Goal: Transaction & Acquisition: Purchase product/service

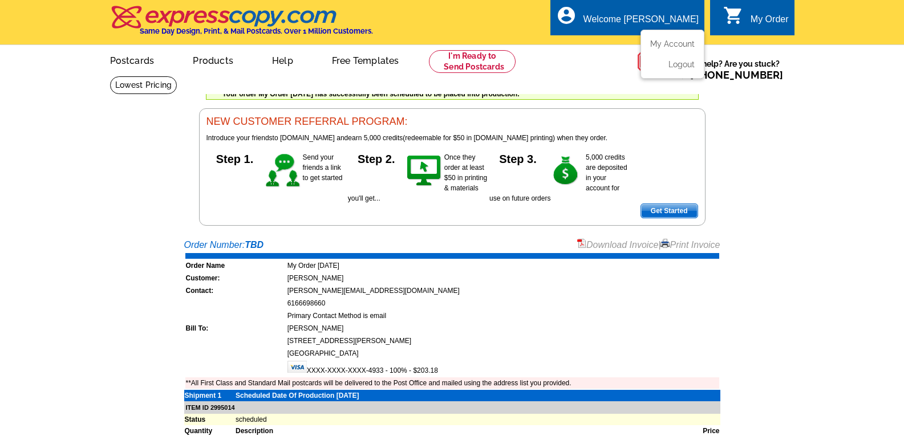
click at [662, 19] on div "Welcome [PERSON_NAME]" at bounding box center [641, 22] width 115 height 16
click at [670, 47] on link "My Account" at bounding box center [670, 44] width 49 height 10
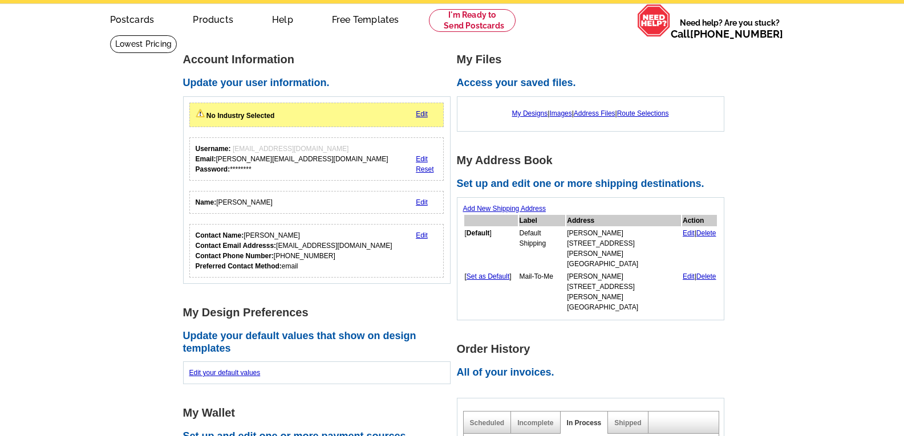
scroll to position [114, 0]
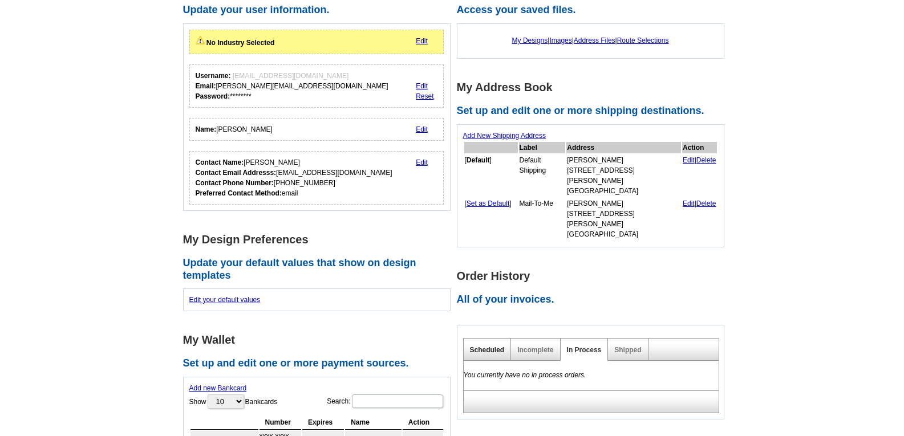
click at [490, 346] on link "Scheduled" at bounding box center [487, 350] width 35 height 8
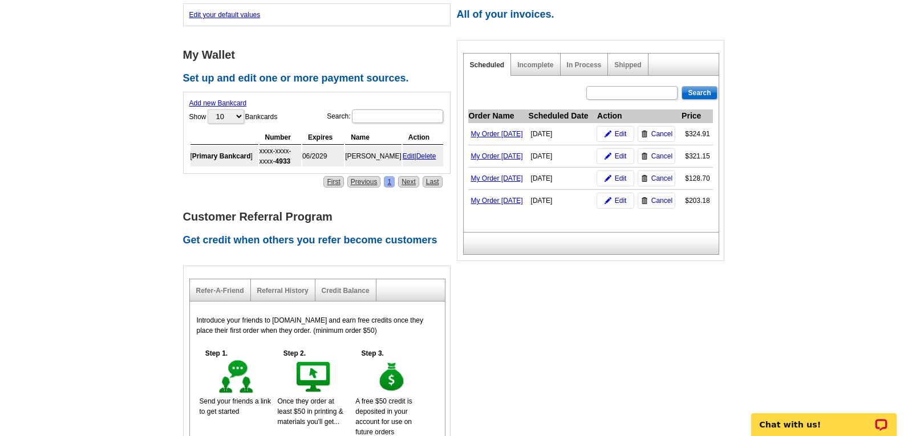
scroll to position [342, 0]
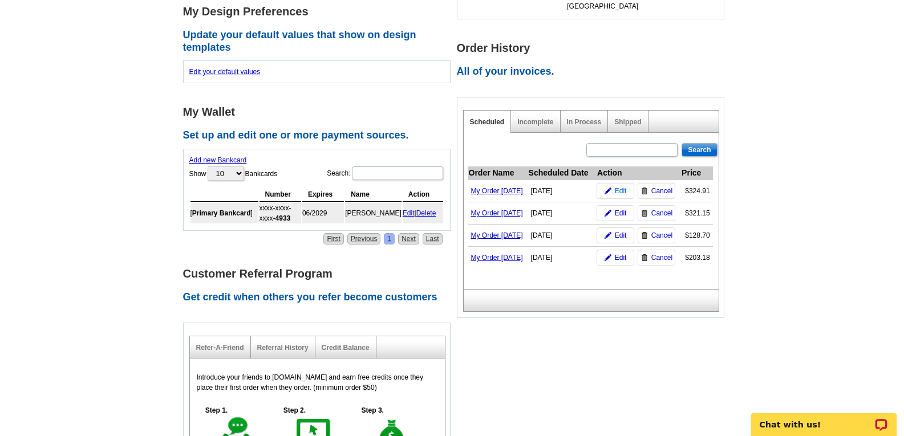
click at [622, 186] on span "Edit" at bounding box center [621, 191] width 12 height 10
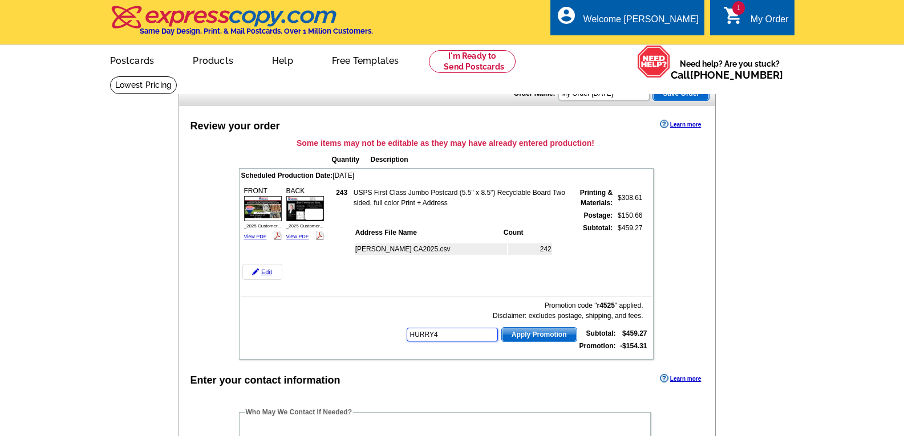
type input "HURRY40"
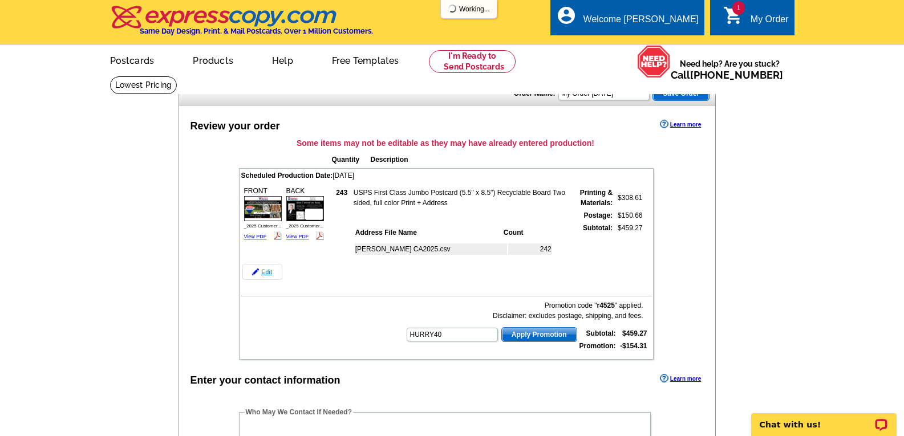
click at [268, 272] on link "Edit" at bounding box center [262, 272] width 40 height 16
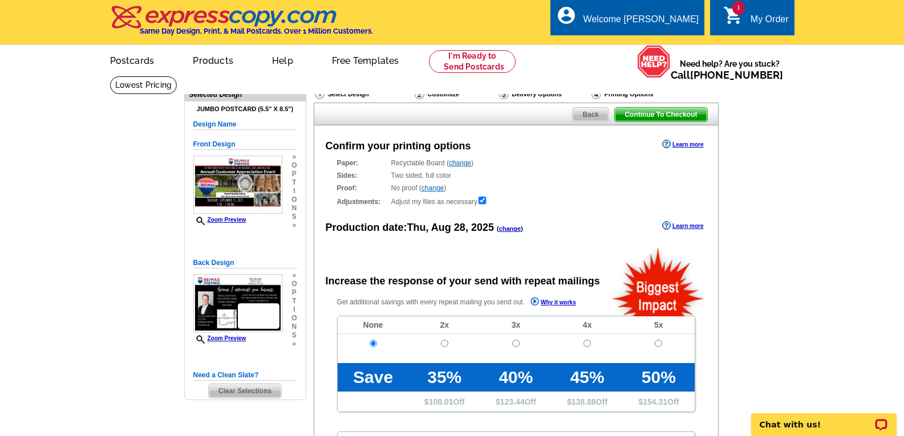
radio input "false"
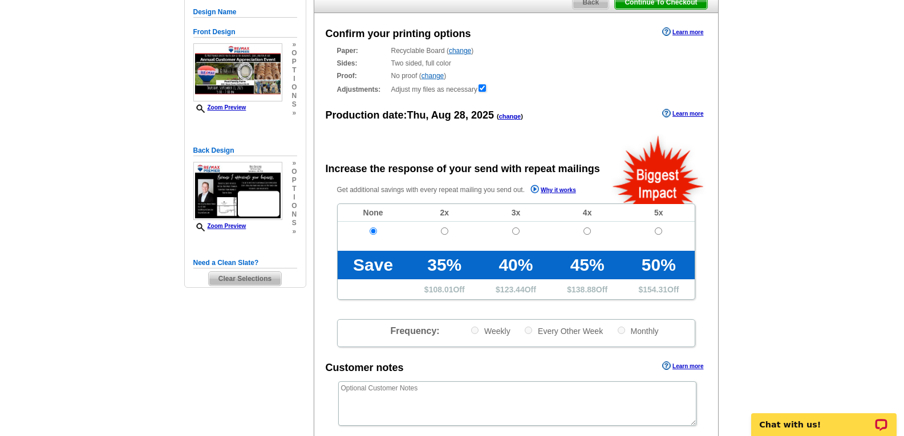
scroll to position [114, 0]
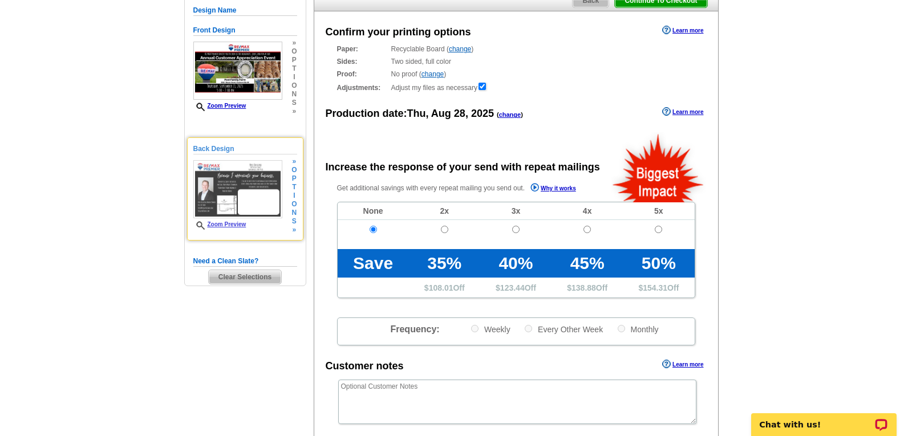
click at [295, 199] on span "i" at bounding box center [294, 196] width 5 height 9
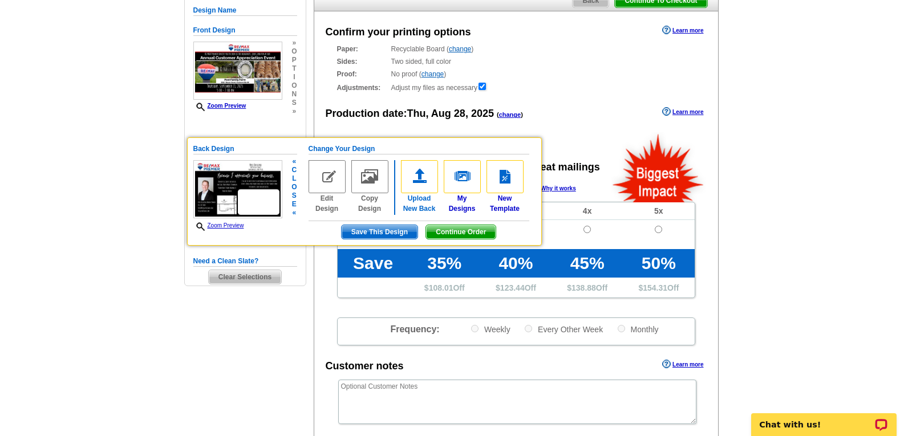
click at [415, 193] on img at bounding box center [419, 176] width 37 height 33
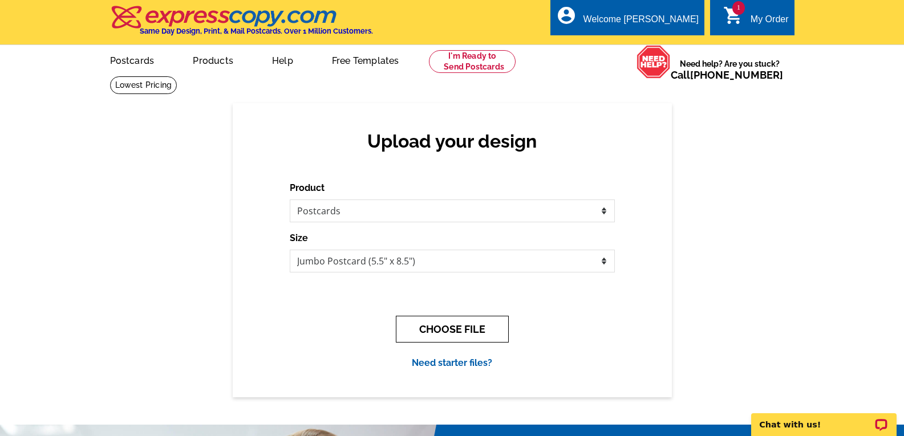
click at [432, 329] on button "CHOOSE FILE" at bounding box center [452, 329] width 113 height 27
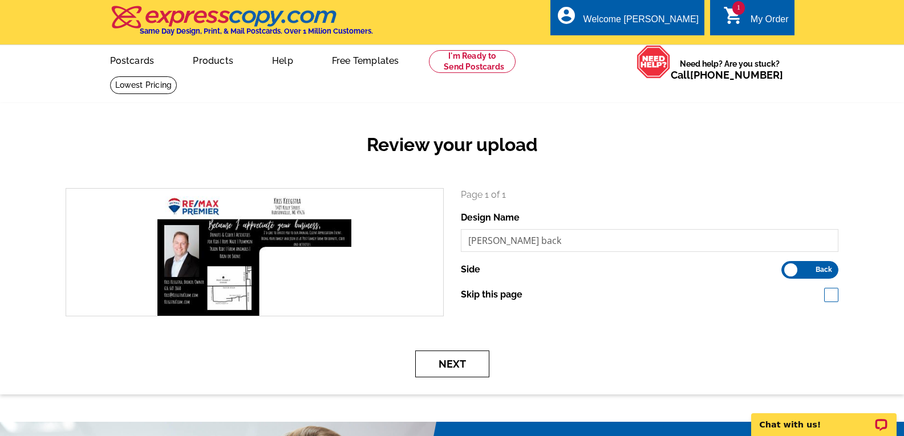
click at [470, 367] on button "Next" at bounding box center [452, 364] width 74 height 27
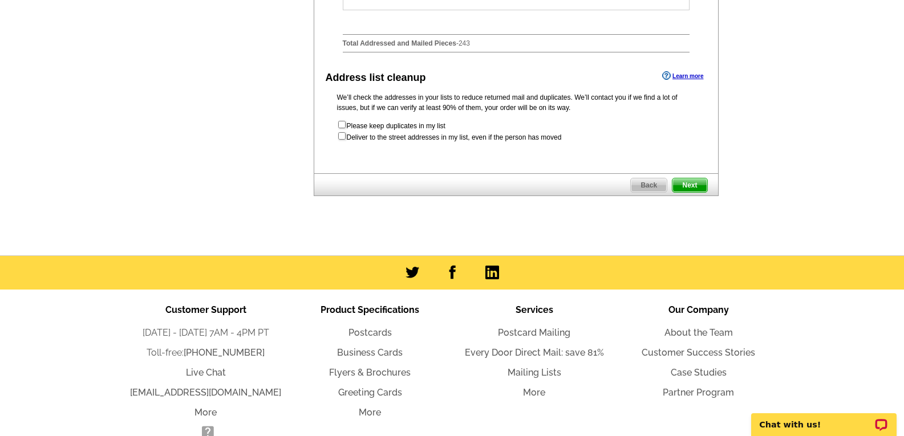
scroll to position [628, 0]
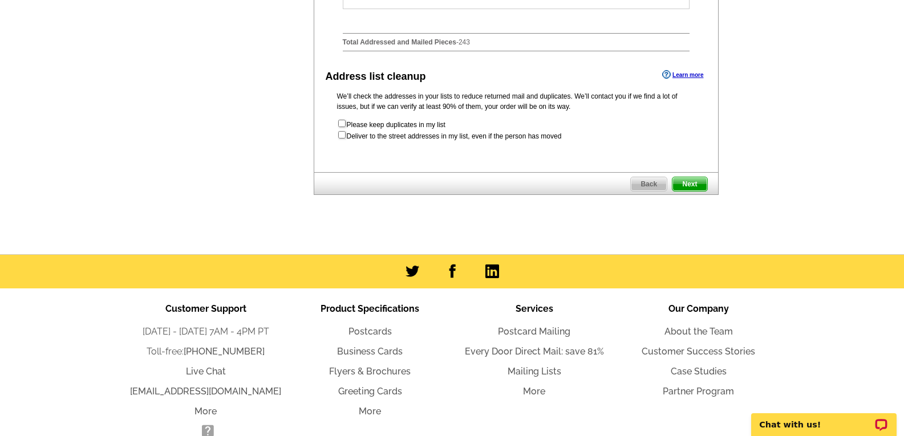
click at [690, 191] on span "Next" at bounding box center [690, 184] width 34 height 14
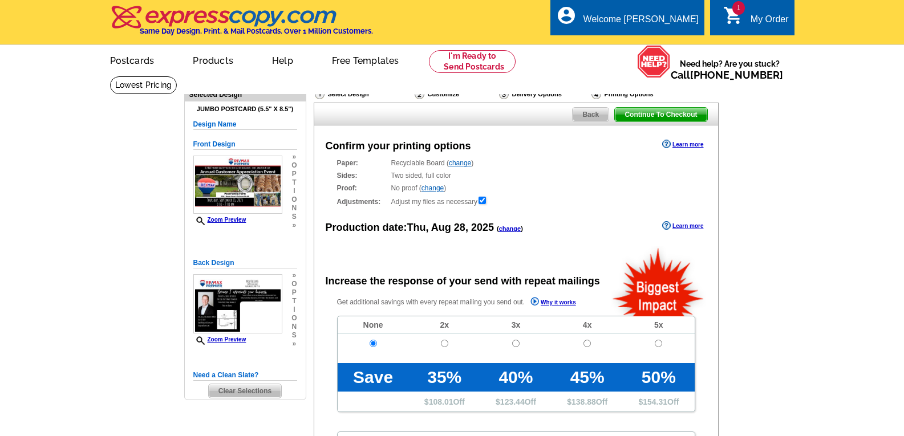
radio input "false"
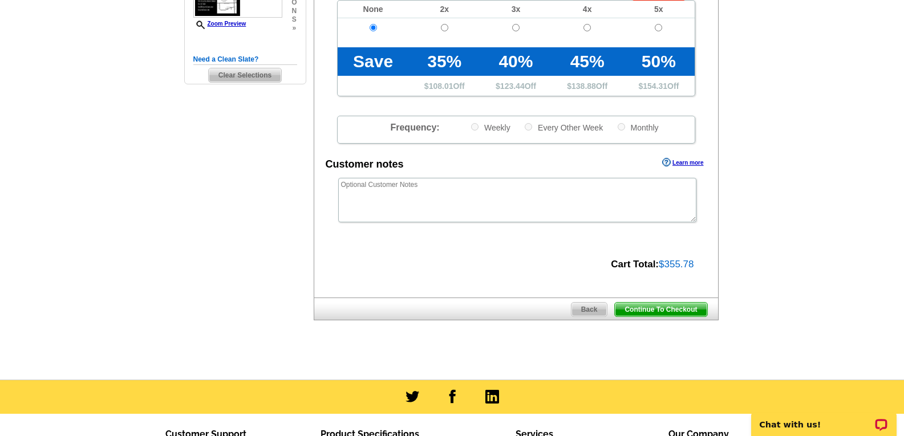
scroll to position [342, 0]
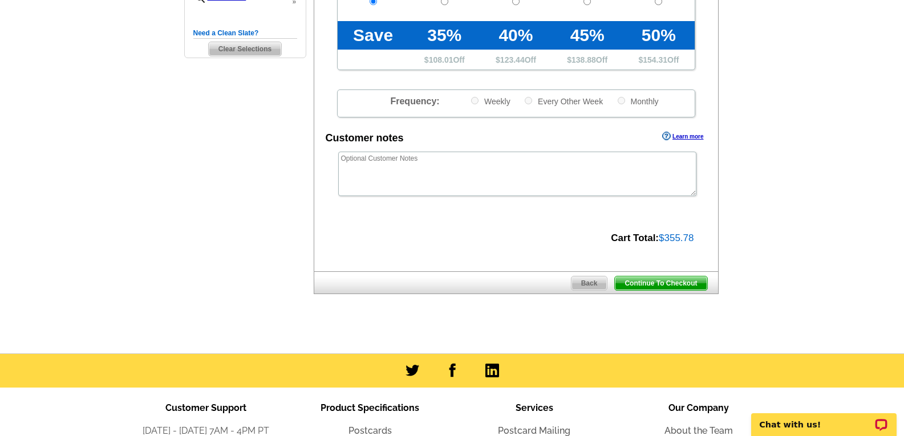
click at [663, 284] on span "Continue To Checkout" at bounding box center [661, 284] width 92 height 14
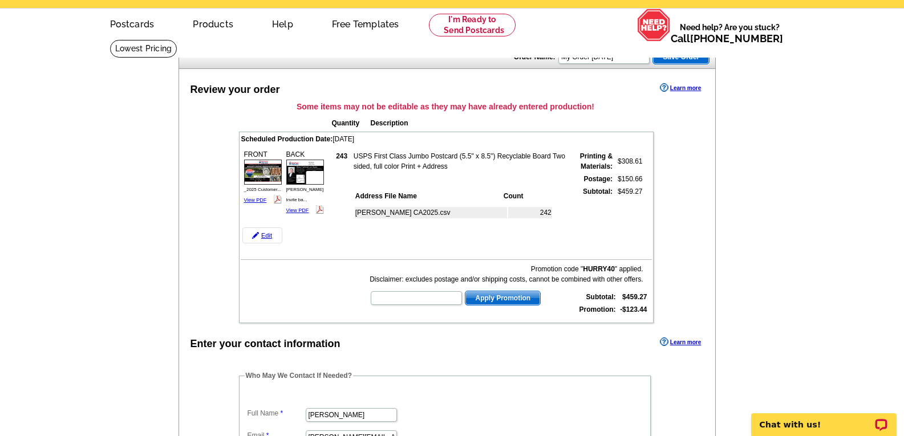
scroll to position [57, 0]
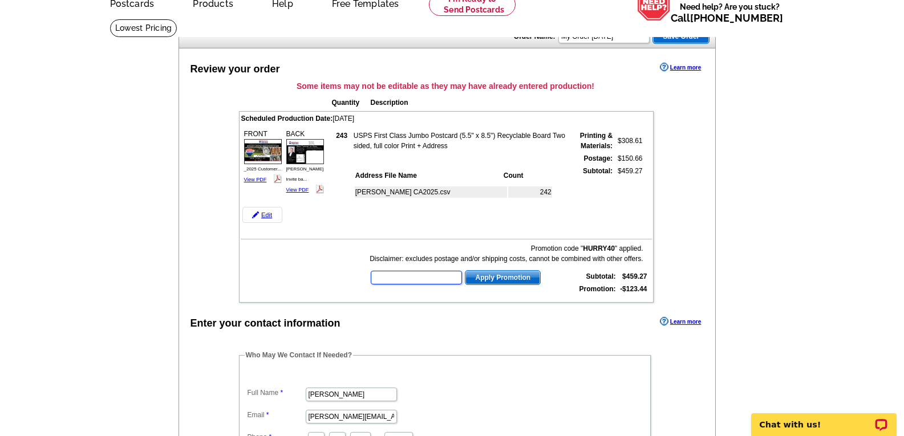
click at [422, 276] on input "text" at bounding box center [416, 278] width 91 height 14
type input "r4525"
click at [511, 278] on span "Apply Promotion" at bounding box center [503, 278] width 75 height 14
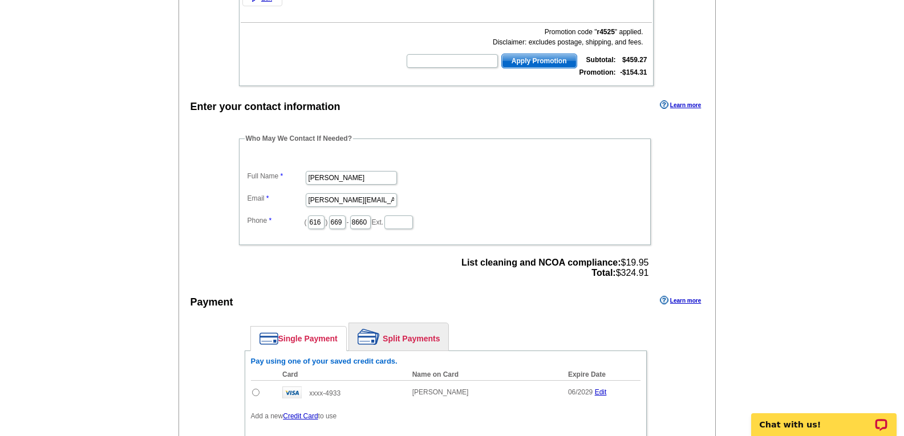
scroll to position [285, 0]
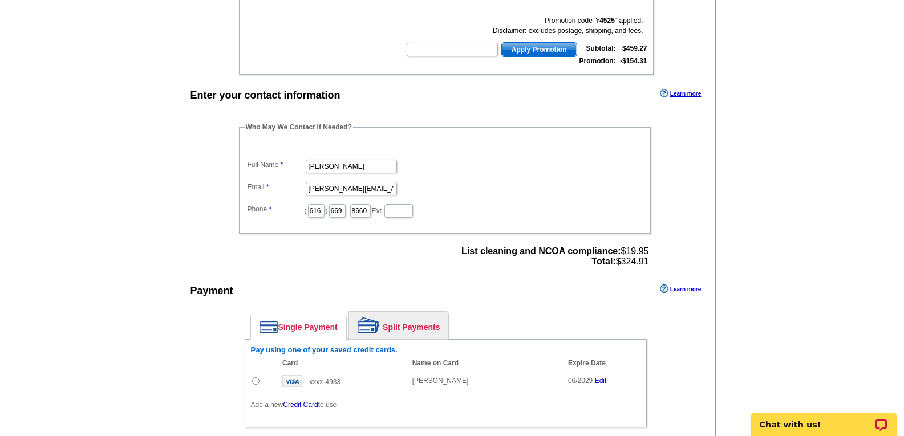
click at [256, 383] on input "radio" at bounding box center [255, 381] width 7 height 7
radio input "true"
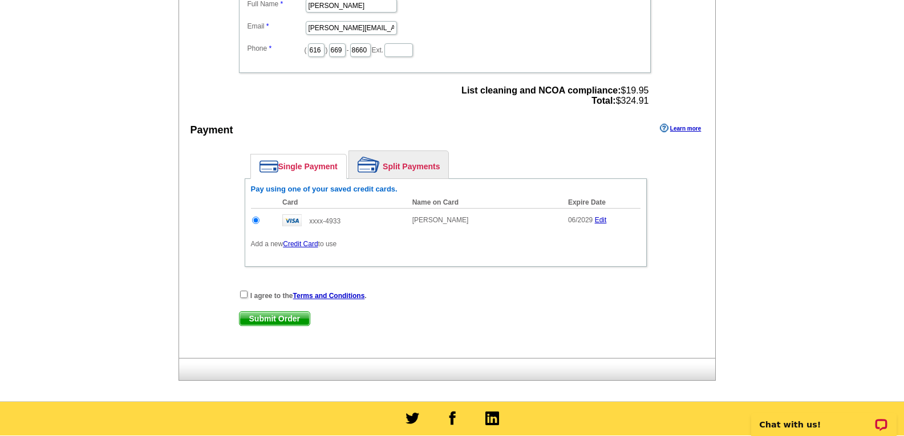
scroll to position [456, 0]
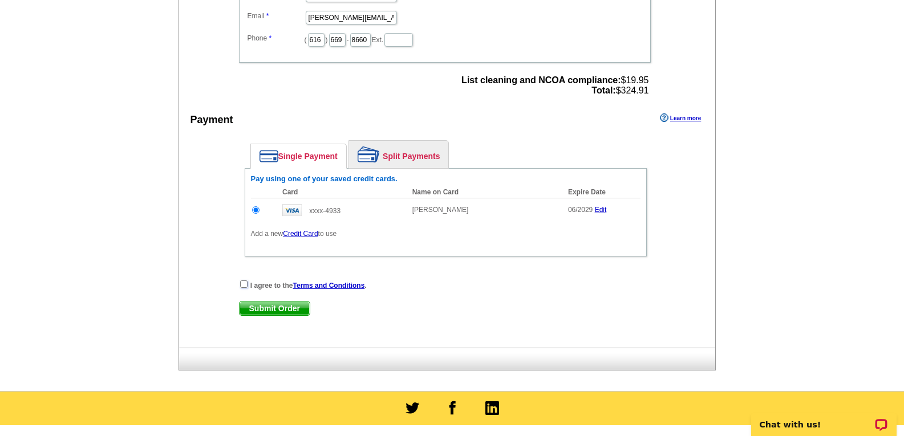
click at [244, 285] on input "checkbox" at bounding box center [243, 284] width 7 height 7
checkbox input "true"
click at [265, 307] on span "Submit Order" at bounding box center [275, 309] width 70 height 14
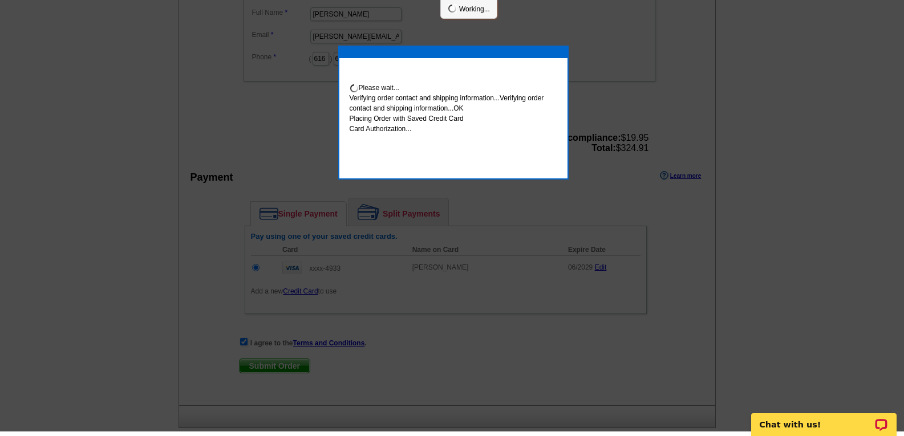
scroll to position [452, 0]
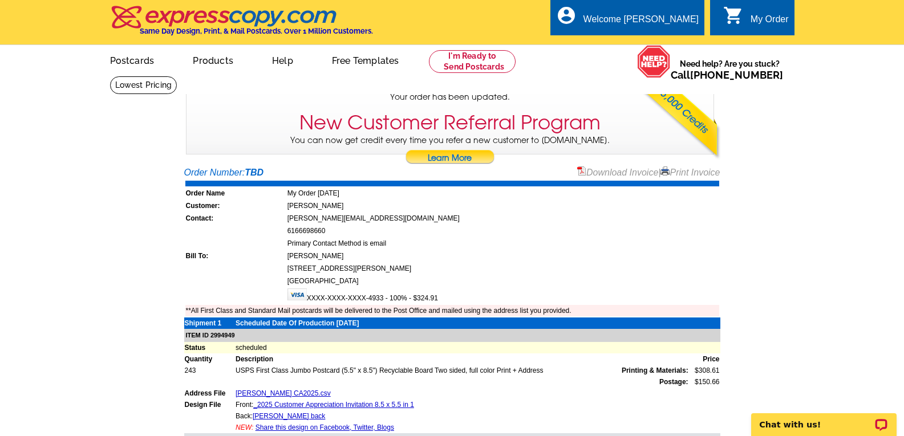
drag, startPoint x: 686, startPoint y: 172, endPoint x: 684, endPoint y: 385, distance: 213.4
click at [686, 172] on link "Print Invoice" at bounding box center [690, 173] width 59 height 10
click at [667, 10] on div "account_circle Welcome Kris My Account Logout" at bounding box center [628, 17] width 154 height 36
click at [677, 47] on link "My Account" at bounding box center [670, 44] width 49 height 10
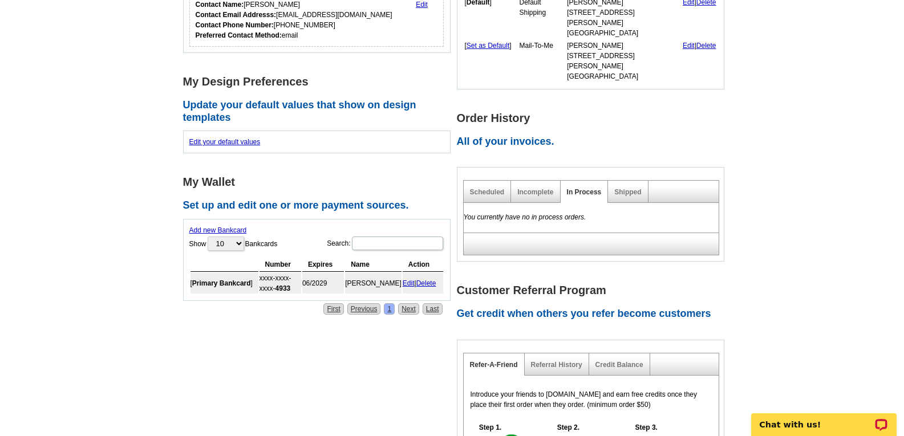
scroll to position [285, 0]
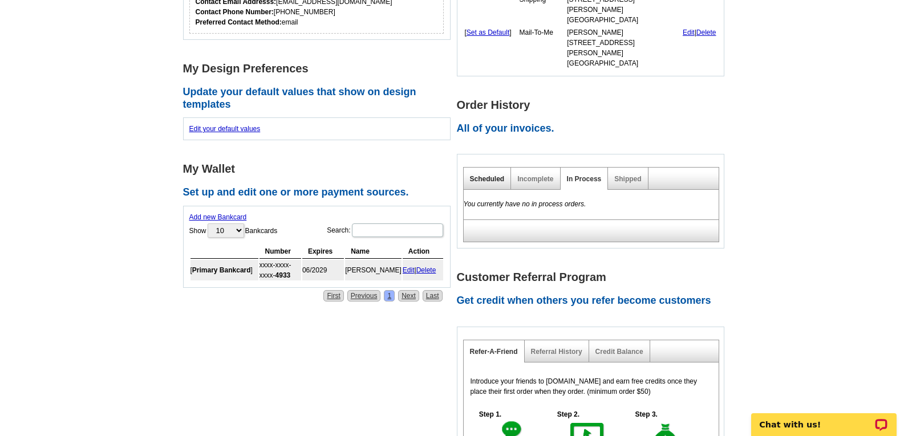
click at [491, 175] on link "Scheduled" at bounding box center [487, 179] width 35 height 8
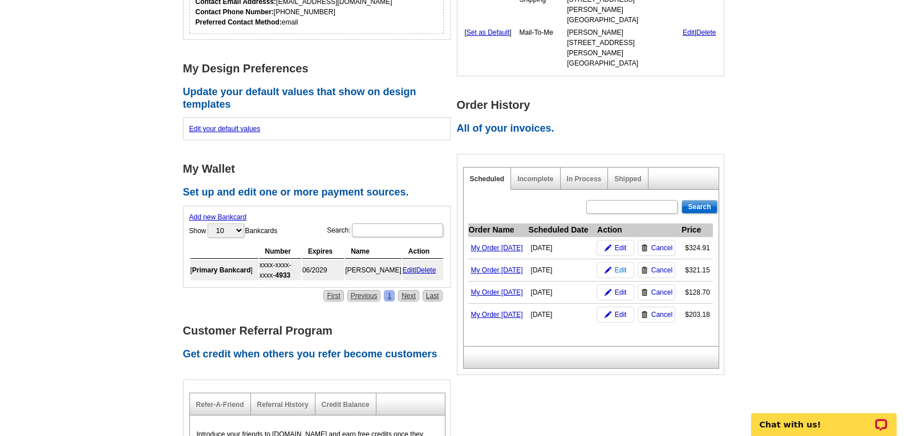
click at [622, 270] on span "Edit" at bounding box center [621, 270] width 12 height 10
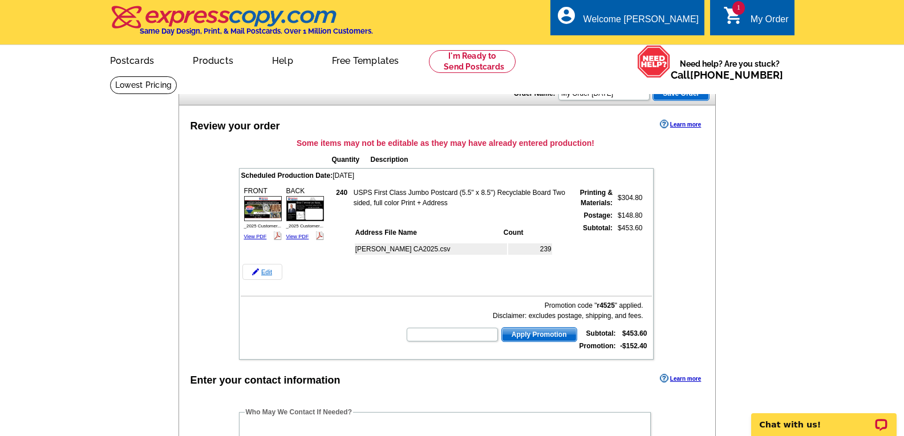
click at [268, 274] on link "Edit" at bounding box center [262, 272] width 40 height 16
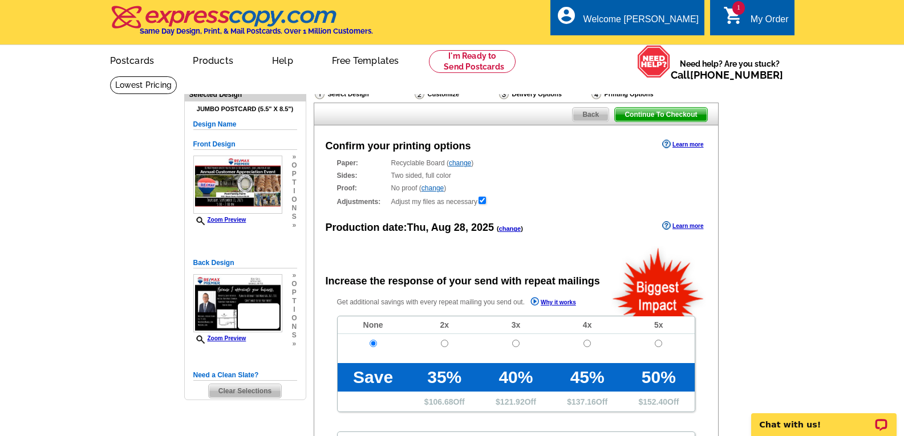
radio input "false"
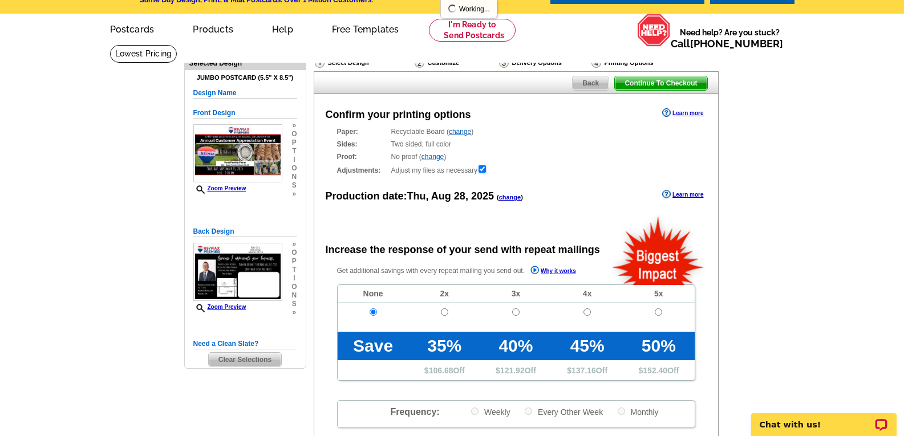
scroll to position [114, 0]
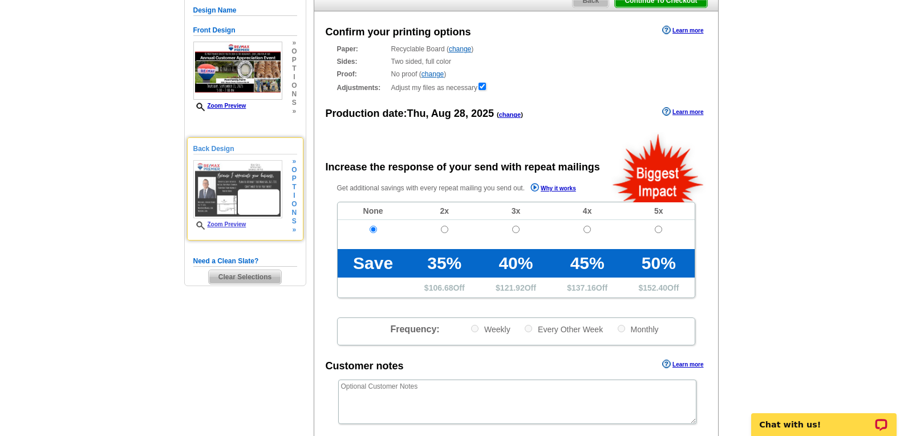
click at [292, 196] on span "i" at bounding box center [294, 196] width 5 height 9
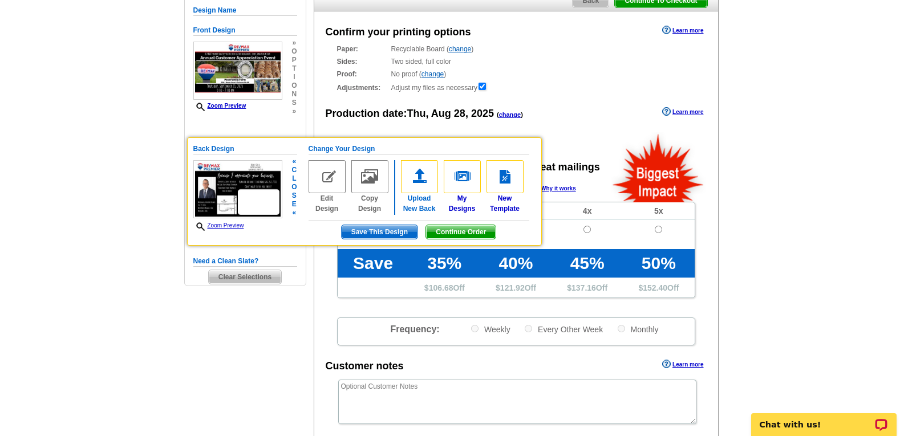
click at [415, 187] on img at bounding box center [419, 176] width 37 height 33
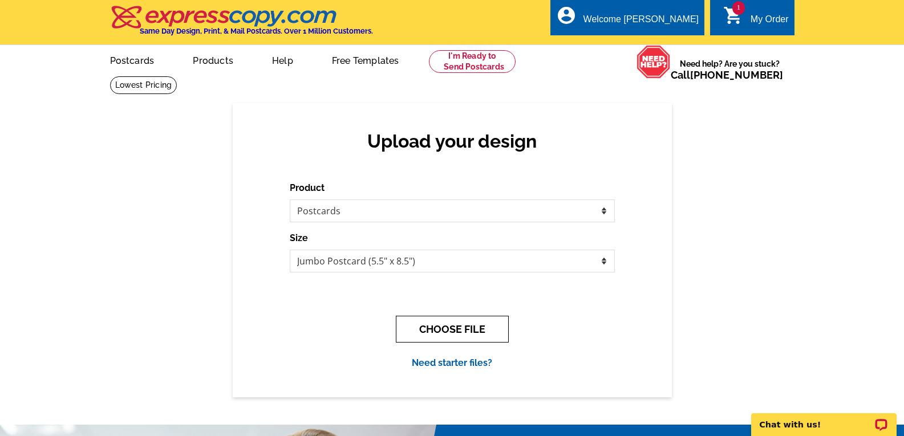
click at [442, 323] on button "CHOOSE FILE" at bounding box center [452, 329] width 113 height 27
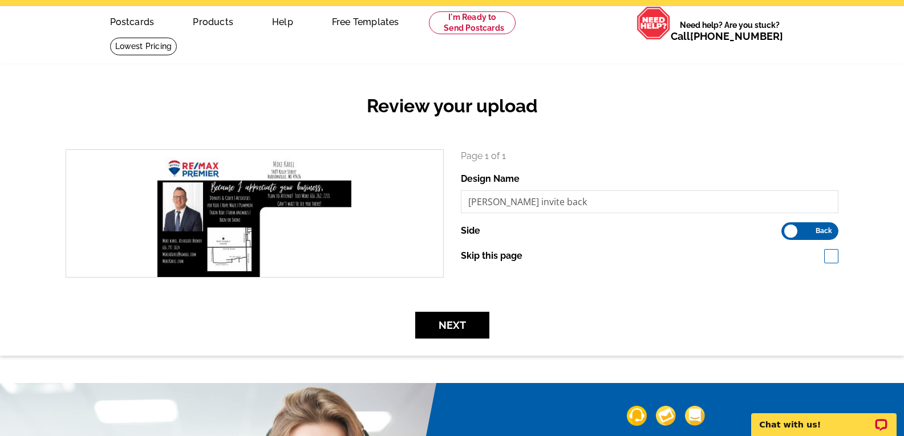
scroll to position [57, 0]
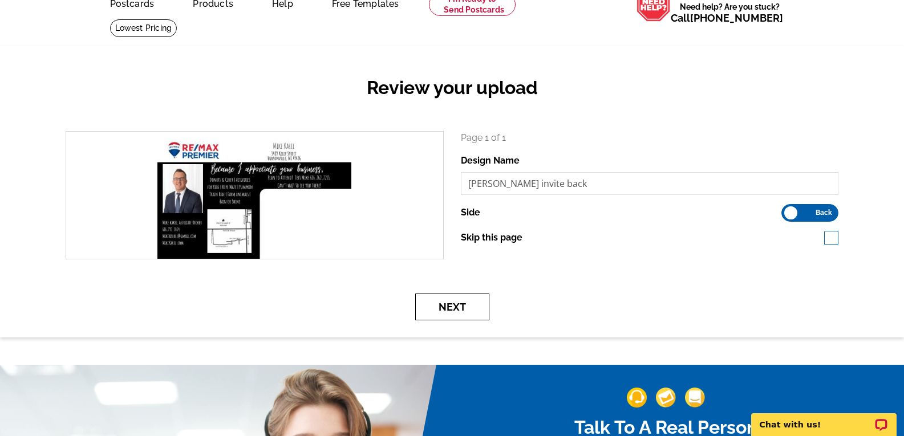
click at [462, 310] on button "Next" at bounding box center [452, 307] width 74 height 27
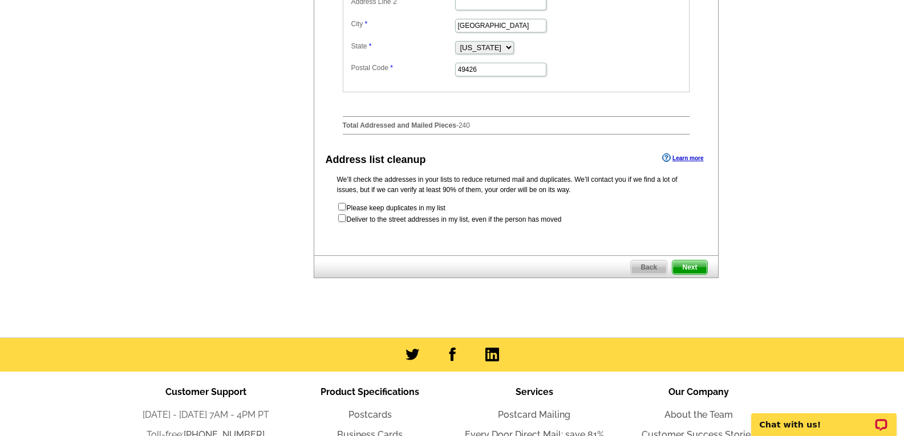
scroll to position [571, 0]
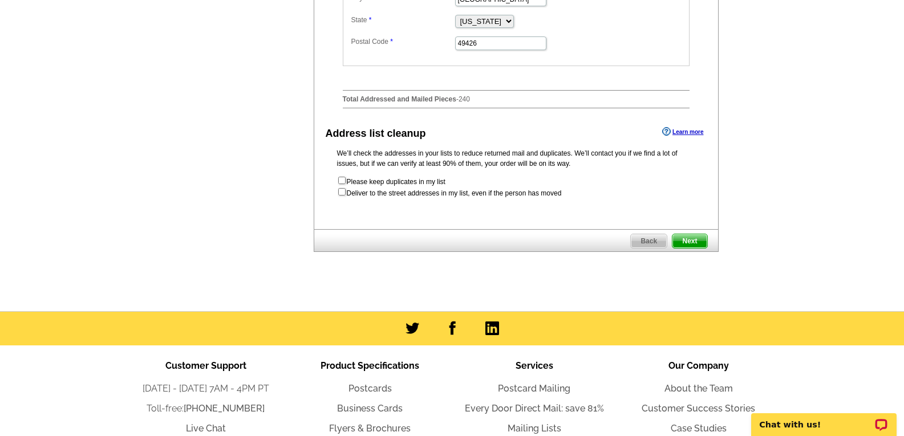
click at [707, 248] on span "Next" at bounding box center [690, 241] width 34 height 14
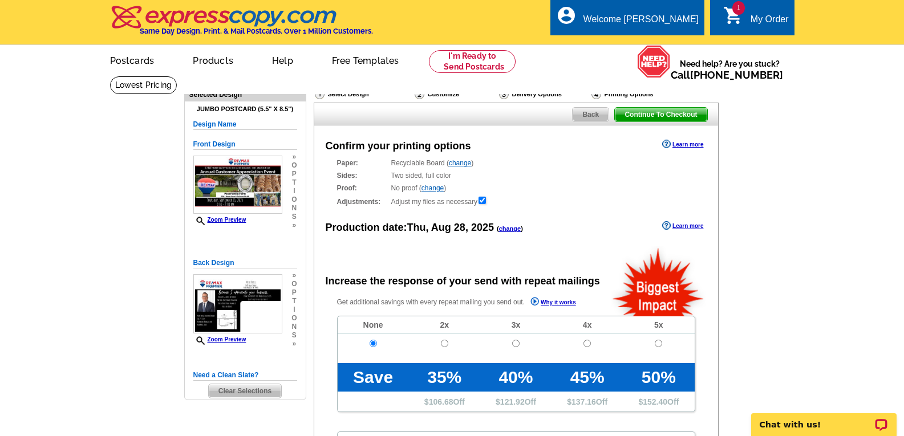
radio input "false"
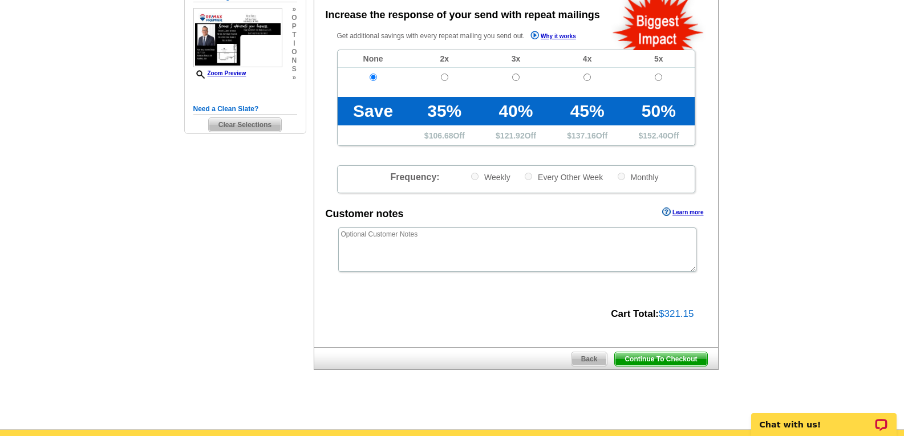
scroll to position [285, 0]
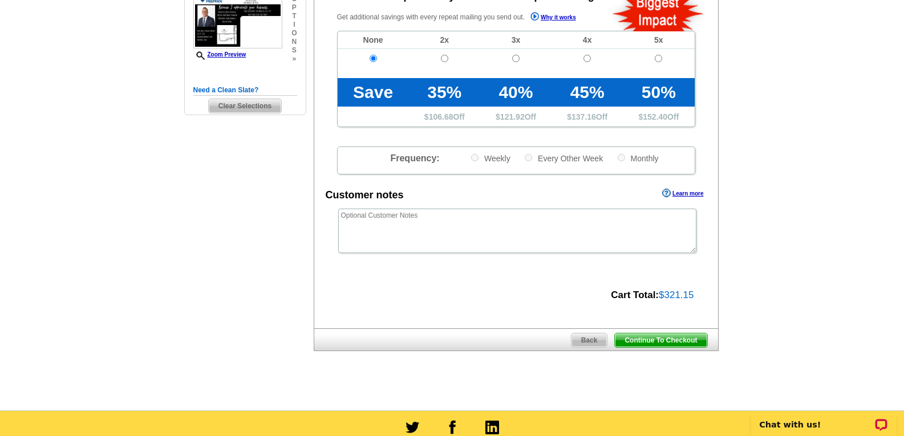
click at [657, 341] on span "Continue To Checkout" at bounding box center [661, 341] width 92 height 14
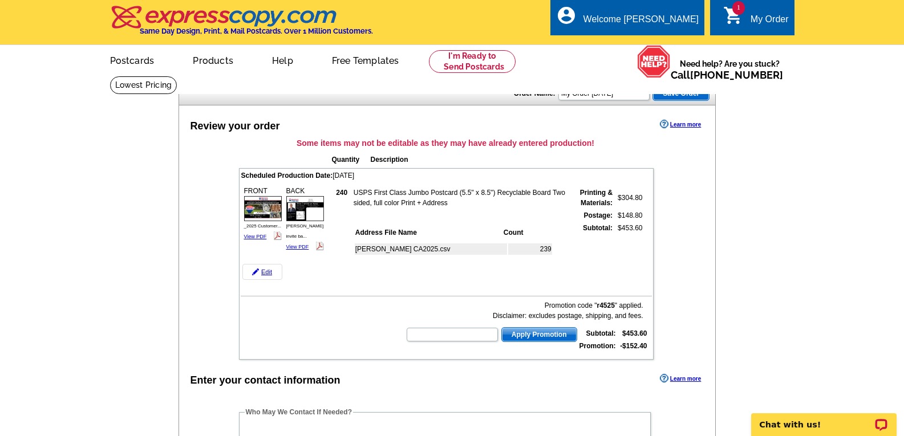
scroll to position [57, 0]
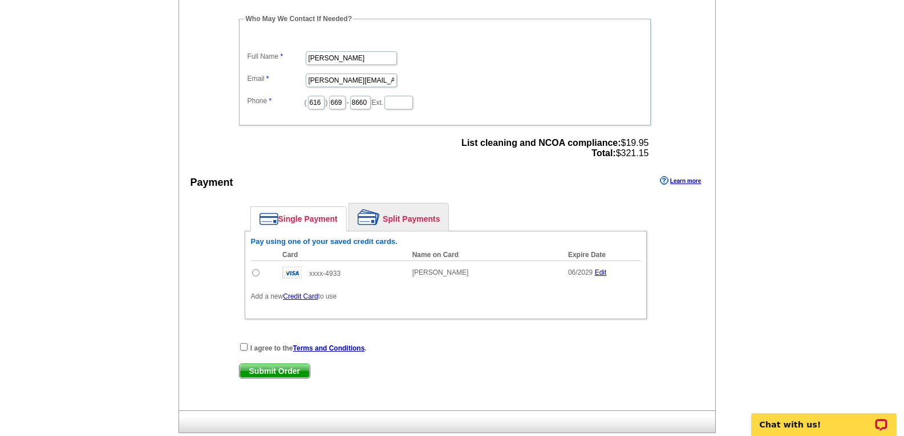
scroll to position [399, 0]
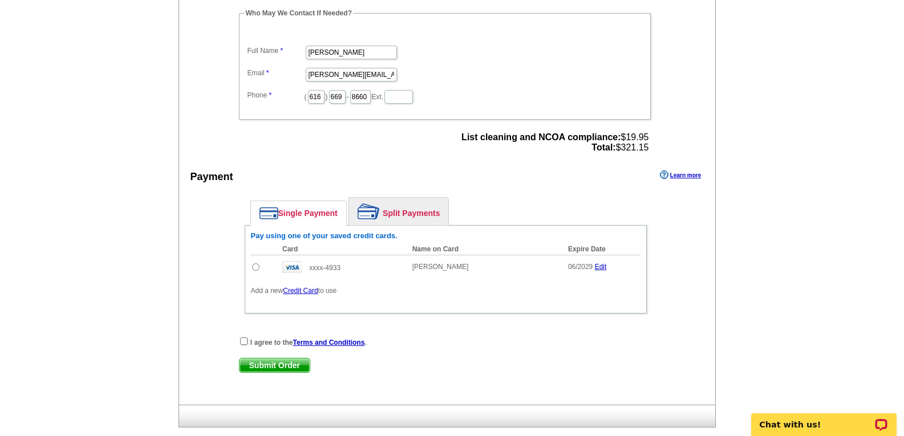
click at [257, 268] on input "radio" at bounding box center [255, 267] width 7 height 7
radio input "true"
click at [243, 345] on input "checkbox" at bounding box center [243, 341] width 7 height 7
checkbox input "true"
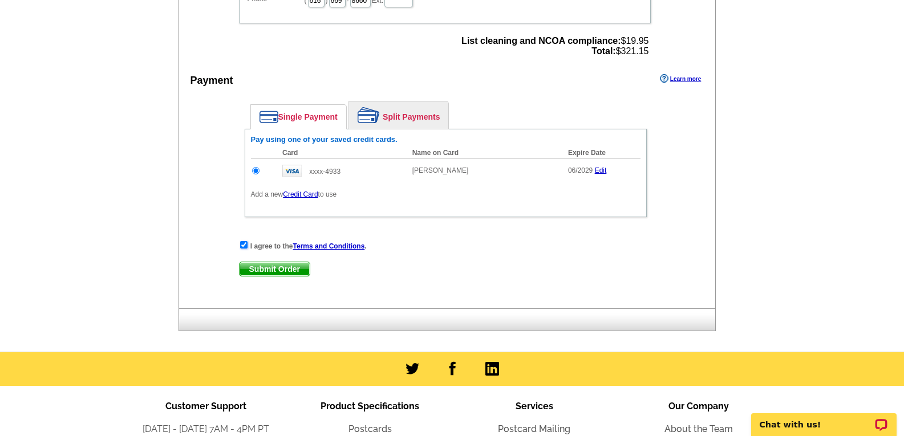
scroll to position [513, 0]
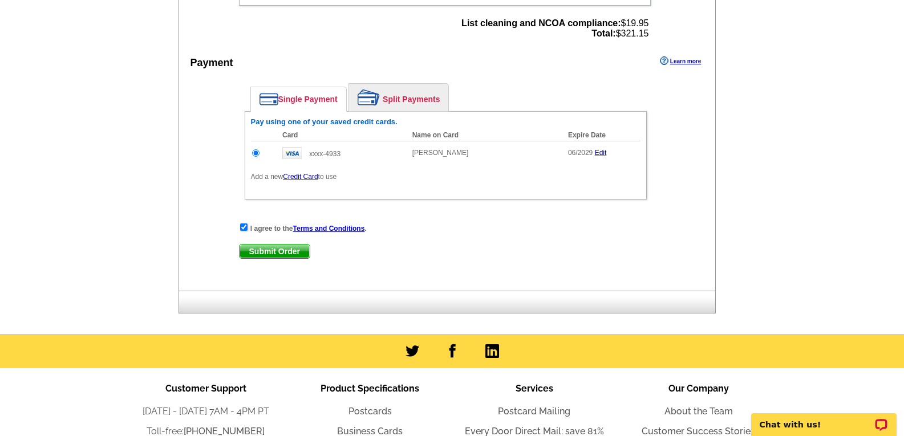
click at [268, 252] on span "Submit Order" at bounding box center [275, 252] width 70 height 14
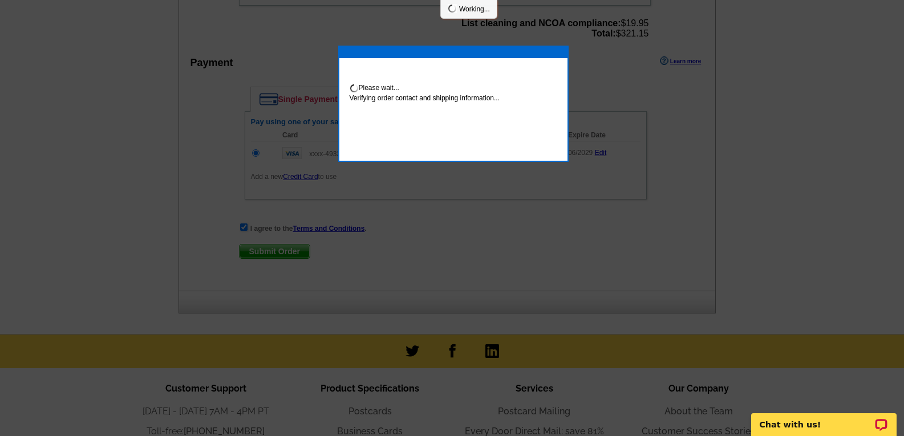
scroll to position [509, 0]
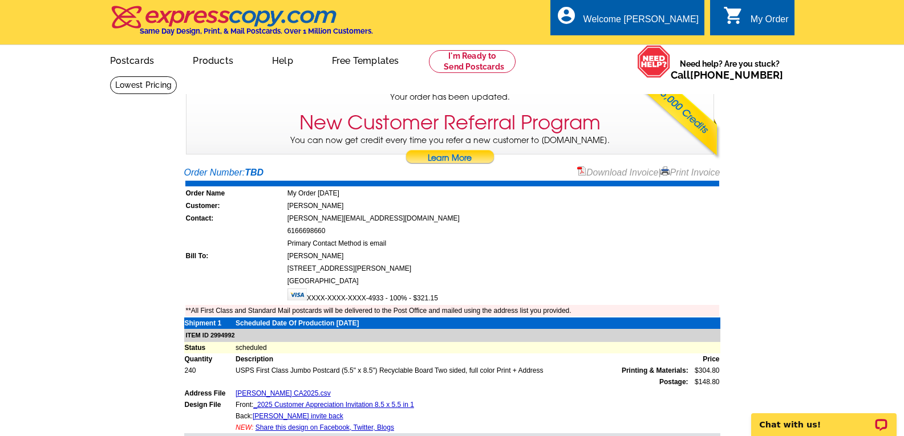
click at [684, 171] on link "Print Invoice" at bounding box center [690, 173] width 59 height 10
click at [665, 42] on link "My Account" at bounding box center [670, 44] width 49 height 10
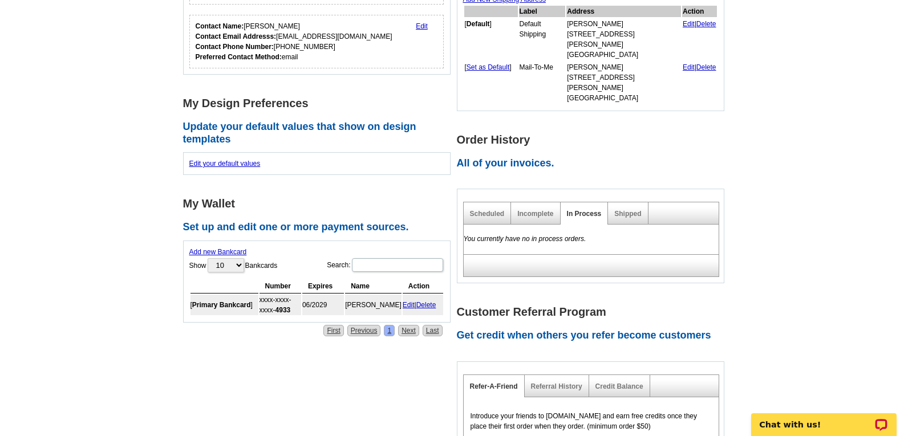
scroll to position [285, 0]
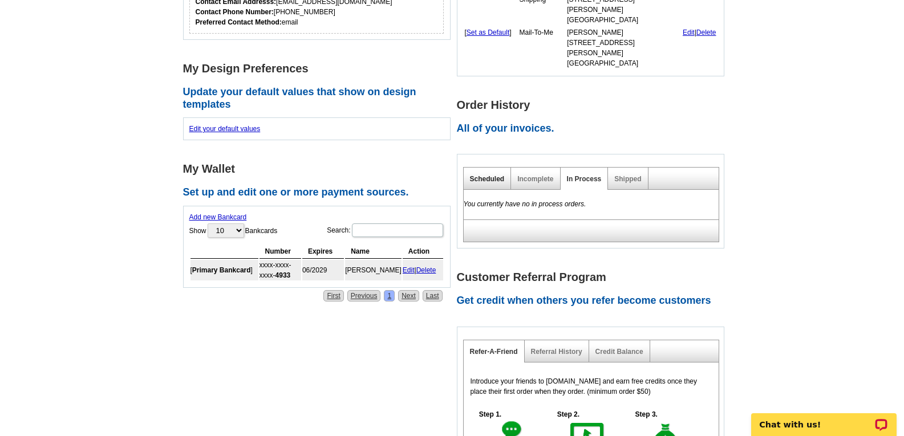
click at [484, 175] on link "Scheduled" at bounding box center [487, 179] width 35 height 8
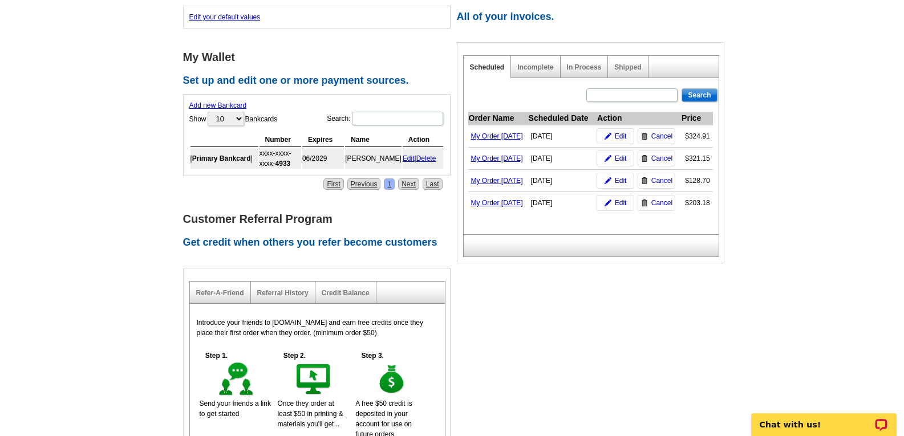
scroll to position [399, 0]
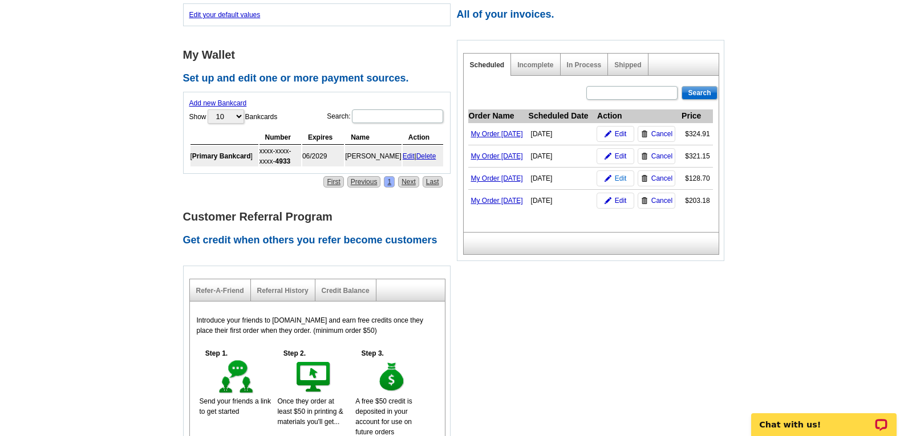
click at [621, 178] on span "Edit" at bounding box center [621, 178] width 12 height 10
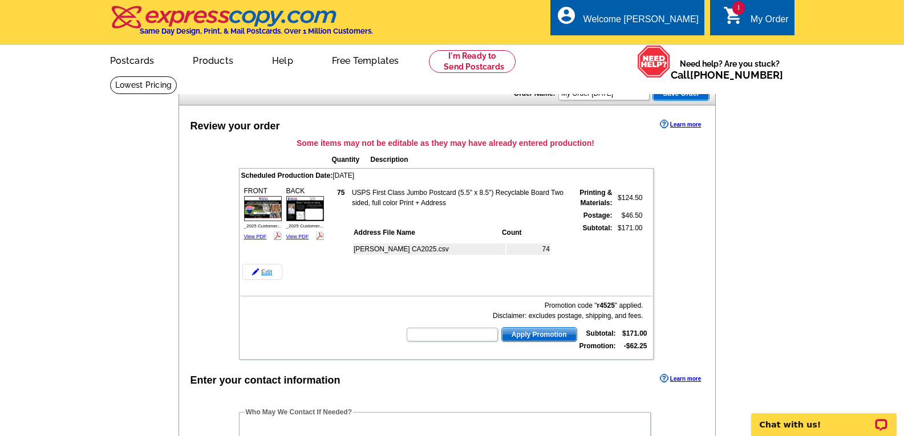
click at [258, 276] on img at bounding box center [255, 272] width 7 height 7
click at [266, 273] on link "Edit" at bounding box center [262, 272] width 40 height 16
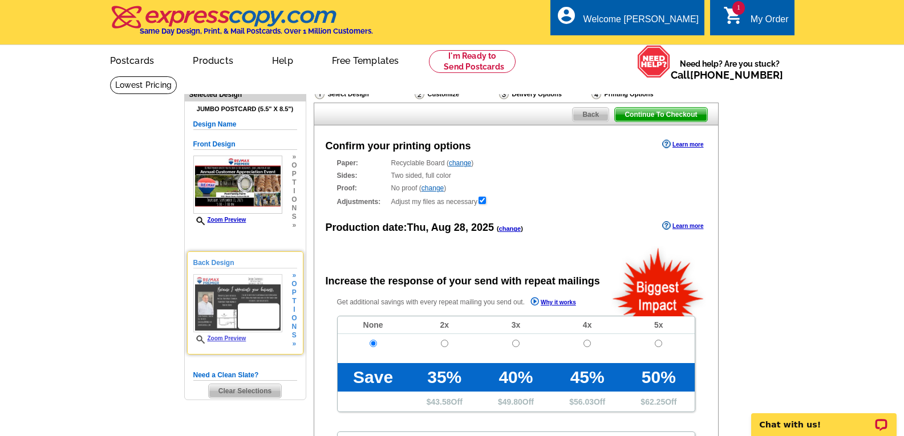
radio input "false"
click at [293, 317] on span "o" at bounding box center [294, 318] width 5 height 9
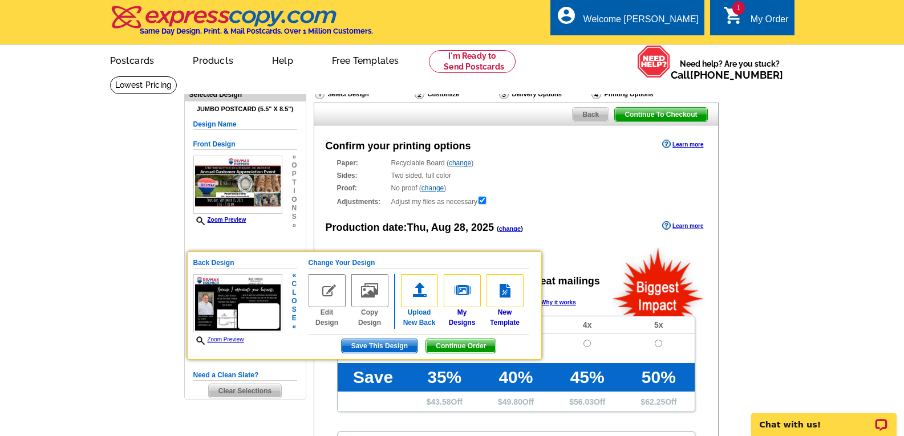
click at [420, 300] on img at bounding box center [419, 290] width 37 height 33
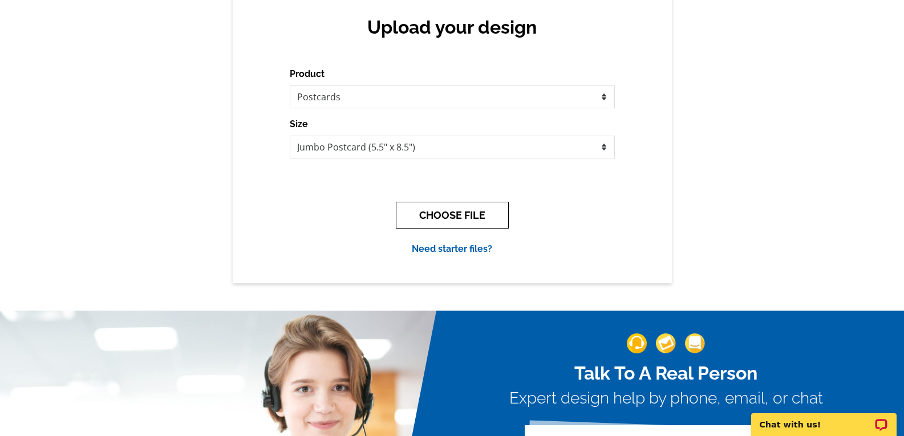
click at [446, 220] on button "CHOOSE FILE" at bounding box center [452, 215] width 113 height 27
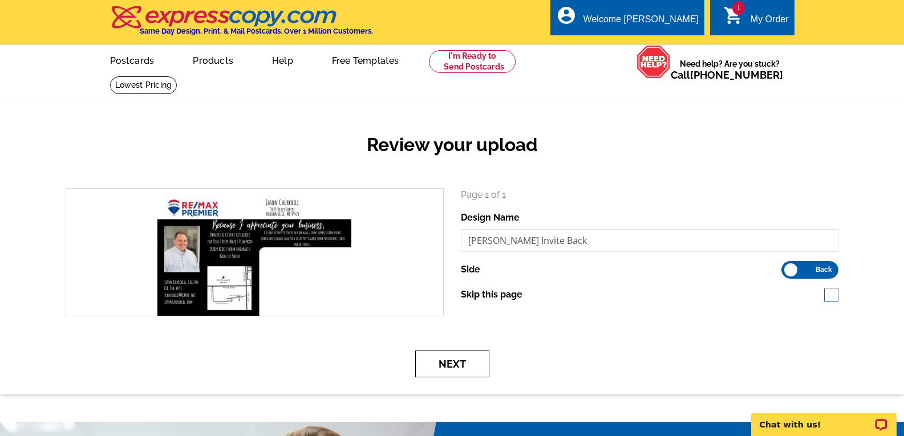
click at [467, 369] on button "Next" at bounding box center [452, 364] width 74 height 27
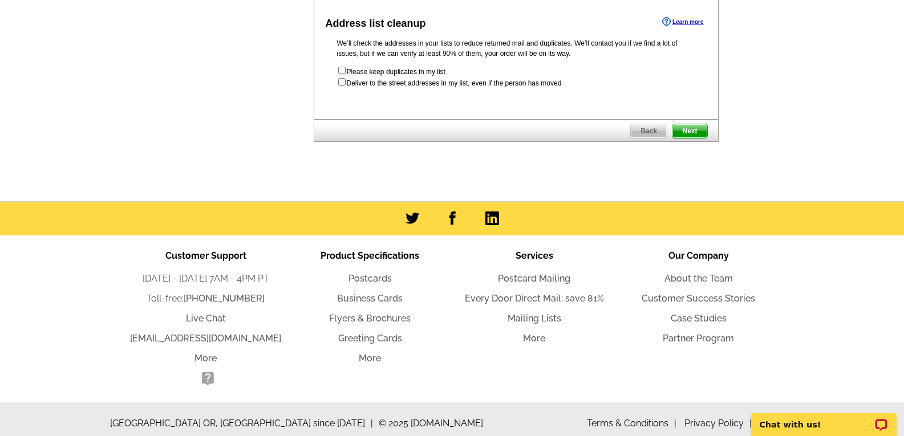
scroll to position [685, 0]
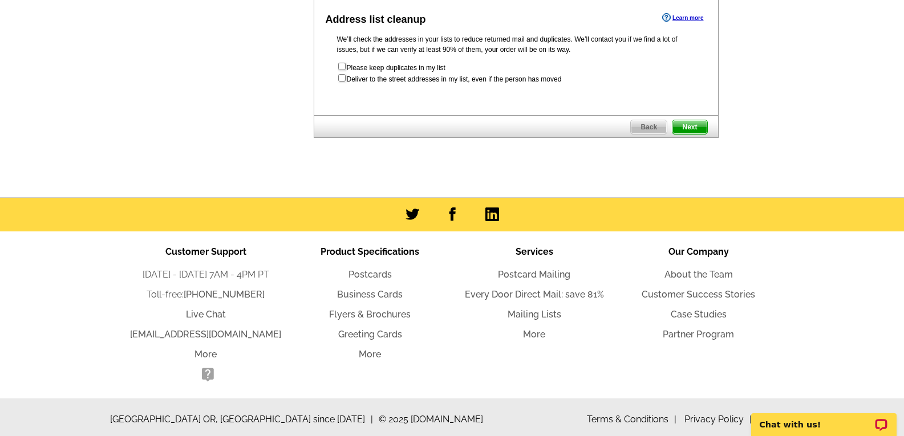
click at [695, 134] on span "Next" at bounding box center [690, 127] width 34 height 14
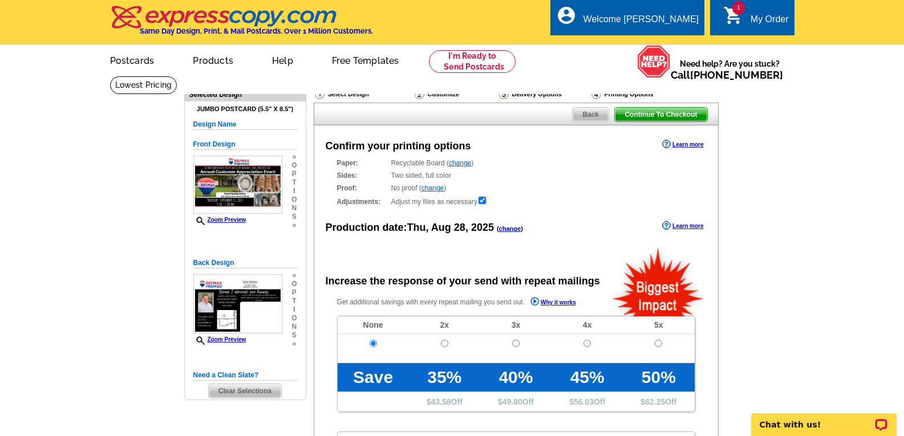
radio input "false"
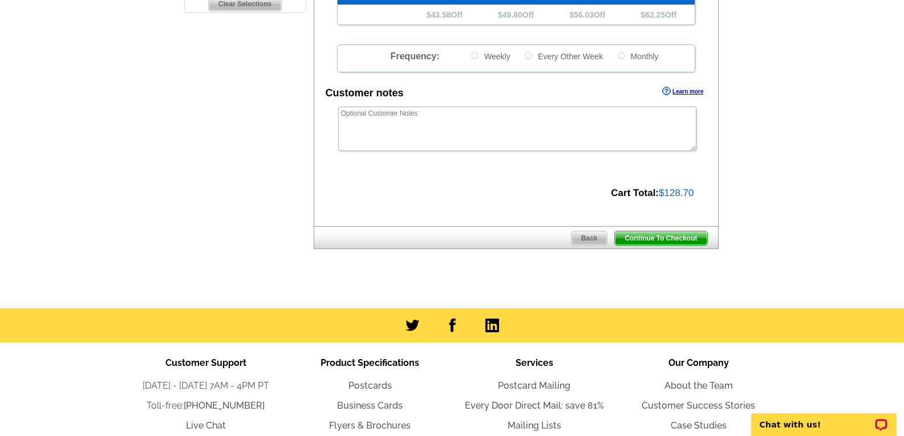
scroll to position [399, 0]
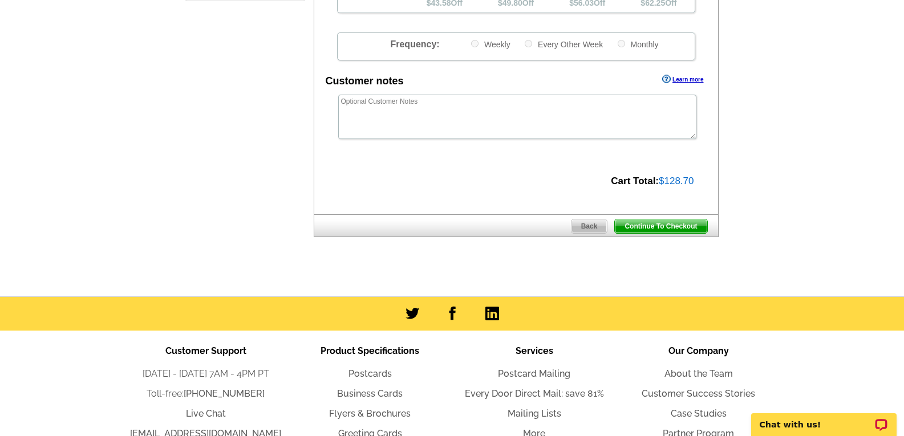
click at [662, 223] on span "Continue To Checkout" at bounding box center [661, 227] width 92 height 14
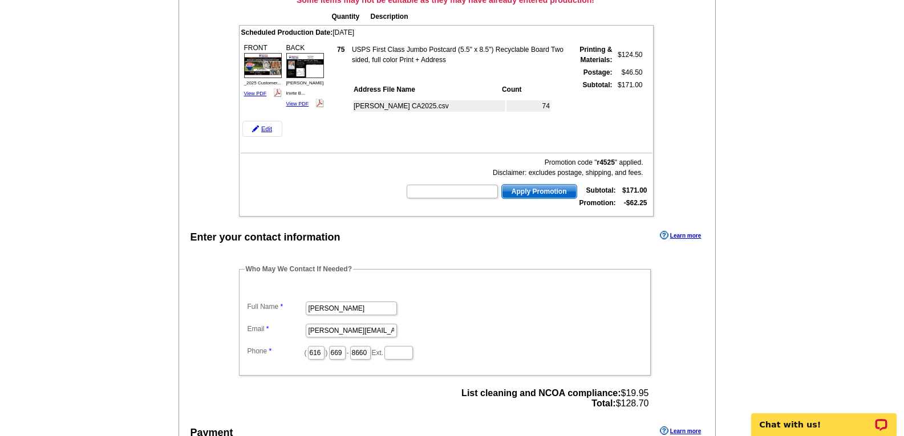
scroll to position [171, 0]
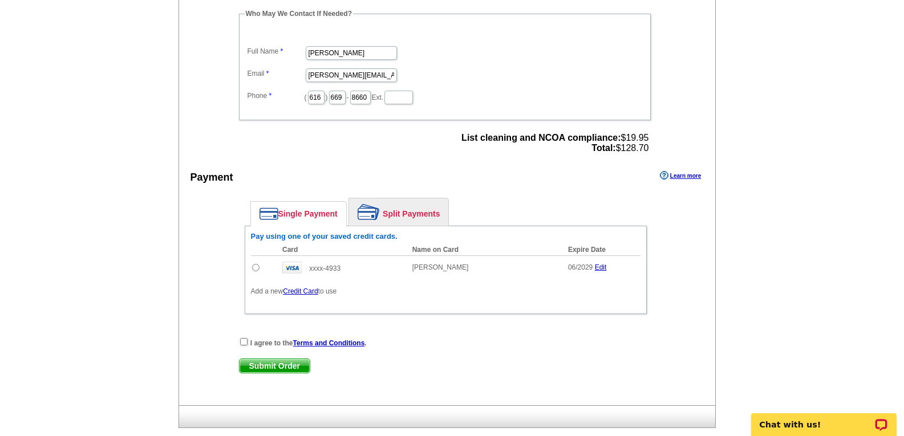
scroll to position [399, 0]
click at [256, 268] on input "radio" at bounding box center [255, 267] width 7 height 7
radio input "true"
click at [241, 342] on input "checkbox" at bounding box center [243, 341] width 7 height 7
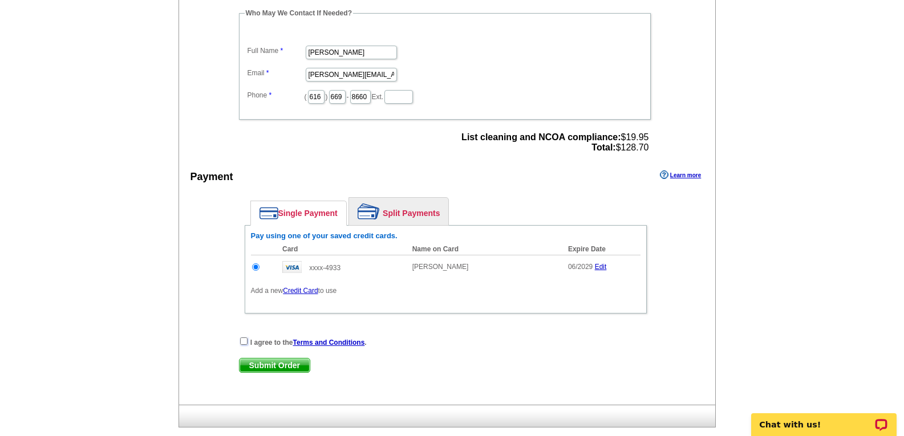
checkbox input "true"
click at [272, 367] on span "Submit Order" at bounding box center [275, 366] width 70 height 14
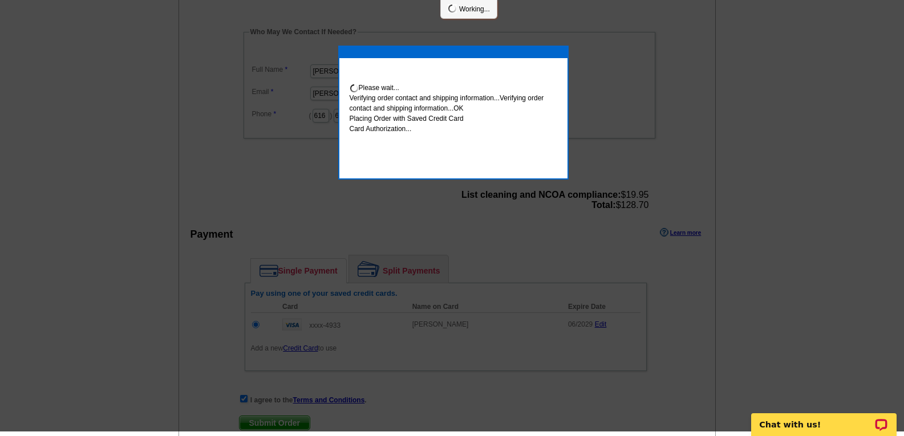
scroll to position [395, 0]
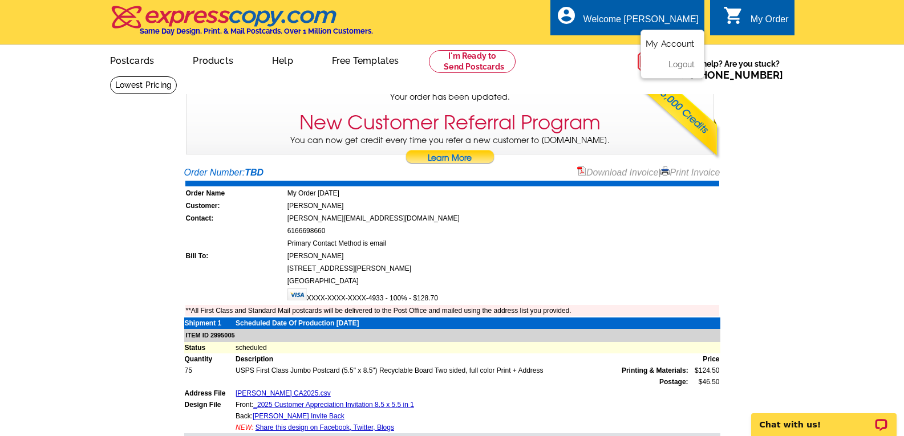
click at [677, 46] on link "My Account" at bounding box center [670, 44] width 49 height 10
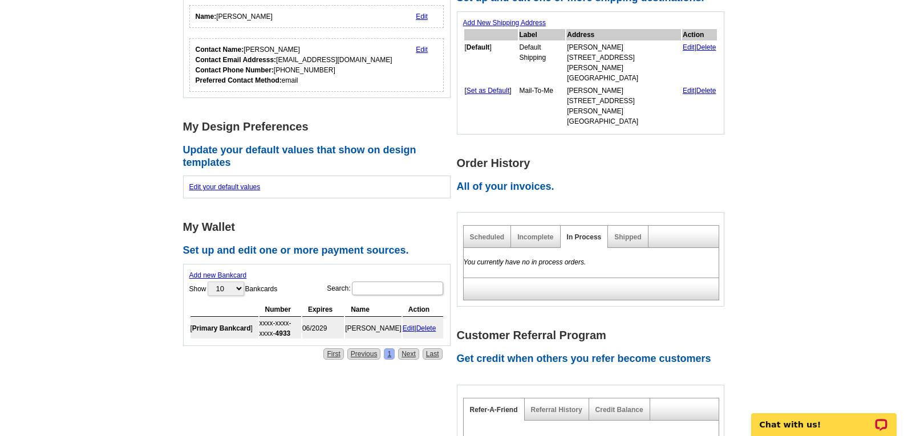
scroll to position [228, 0]
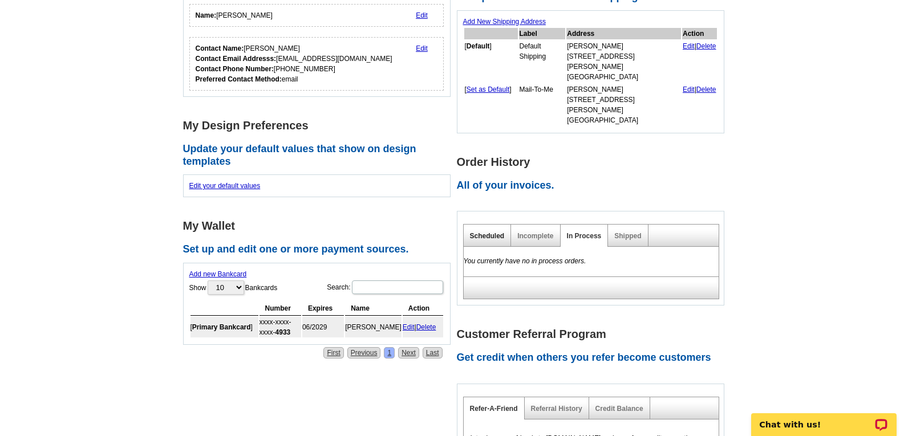
click at [487, 232] on link "Scheduled" at bounding box center [487, 236] width 35 height 8
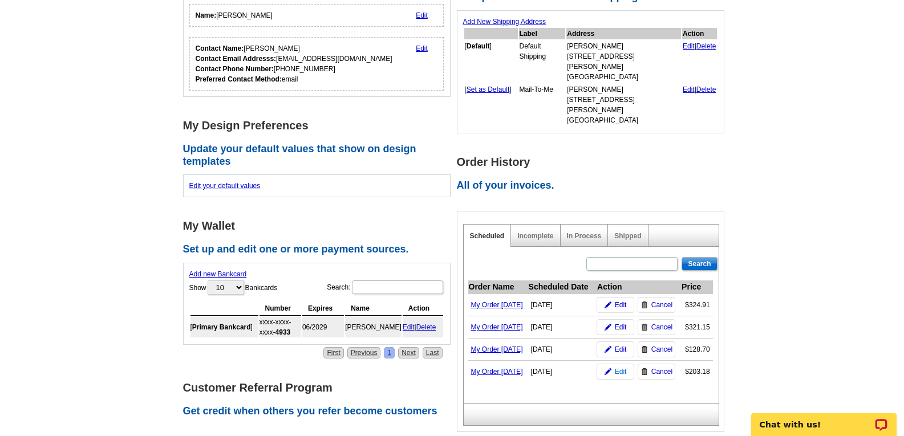
click at [617, 377] on span "Edit" at bounding box center [621, 372] width 12 height 10
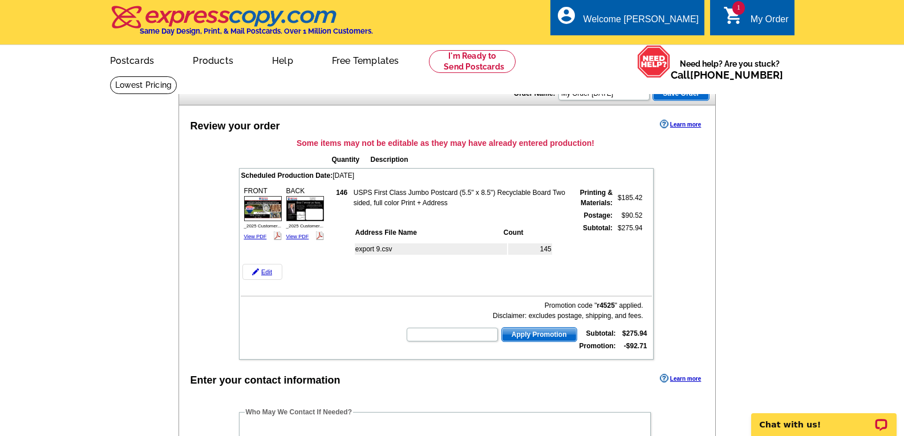
click at [266, 274] on link "Edit" at bounding box center [262, 272] width 40 height 16
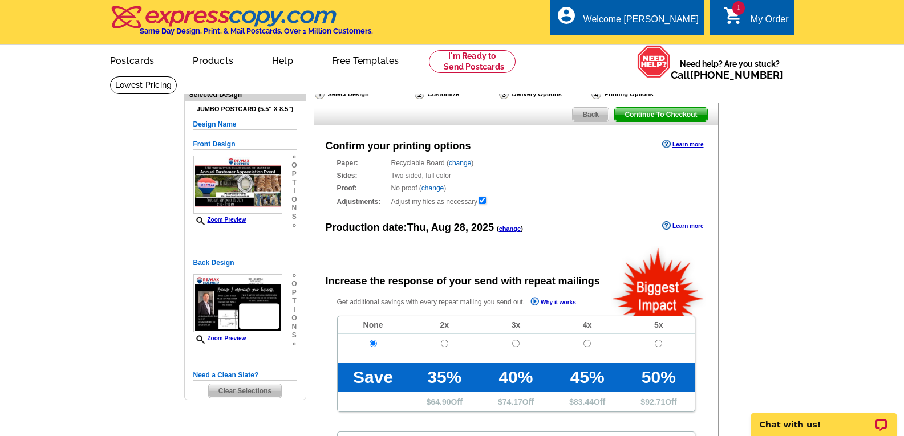
radio input "false"
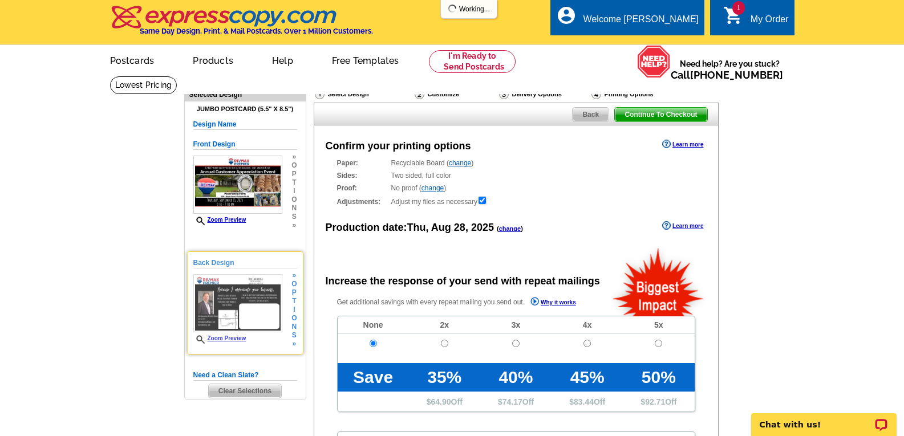
click at [296, 309] on span "i" at bounding box center [294, 310] width 5 height 9
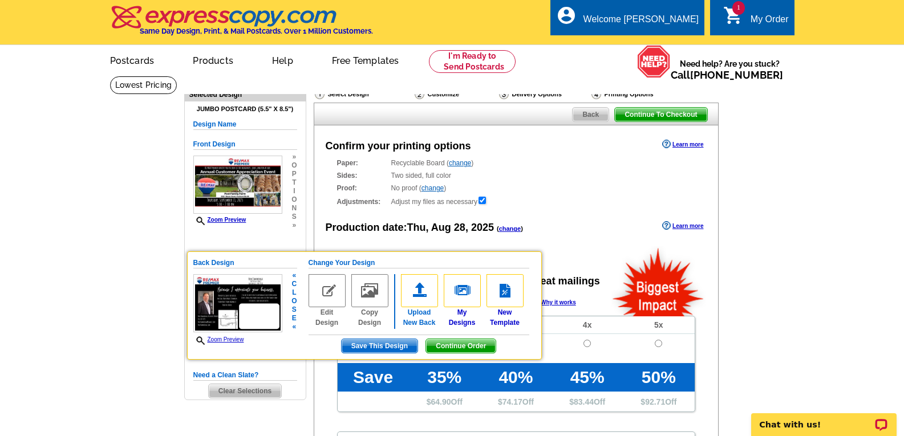
click at [422, 299] on img at bounding box center [419, 290] width 37 height 33
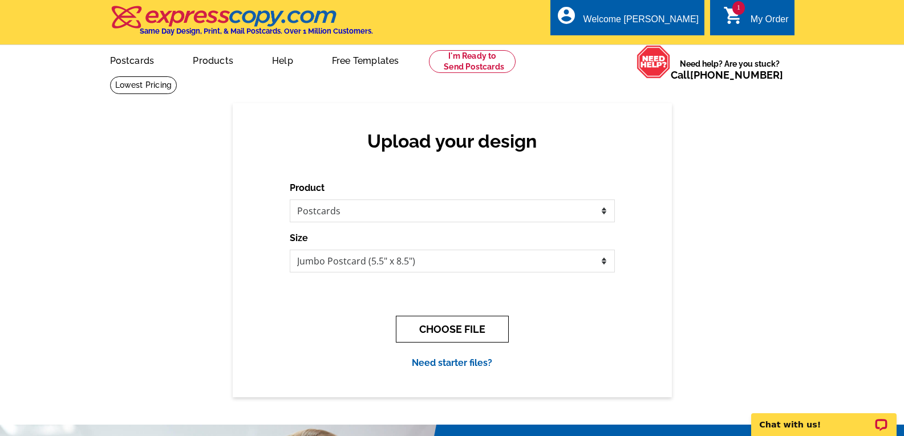
click at [455, 327] on button "CHOOSE FILE" at bounding box center [452, 329] width 113 height 27
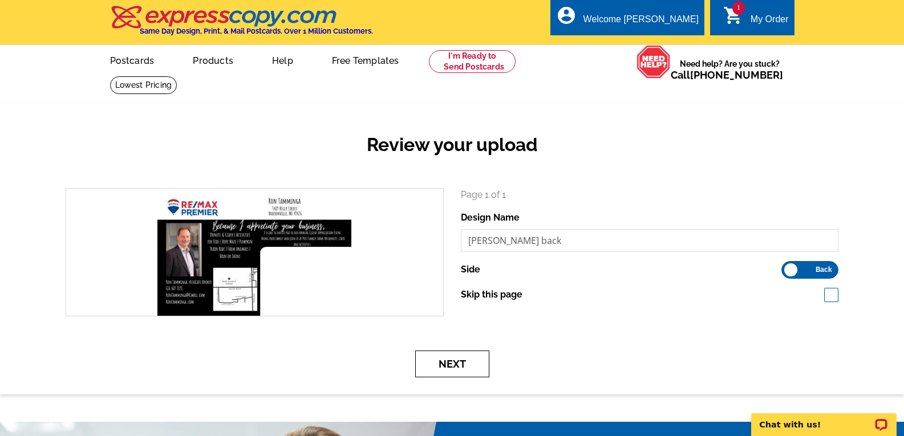
click at [459, 363] on button "Next" at bounding box center [452, 364] width 74 height 27
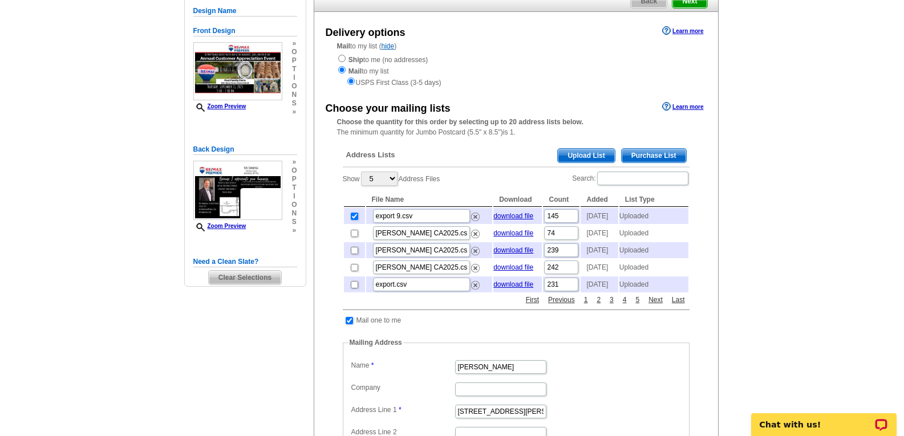
scroll to position [114, 0]
click at [399, 218] on input "export 9.csv" at bounding box center [421, 216] width 97 height 14
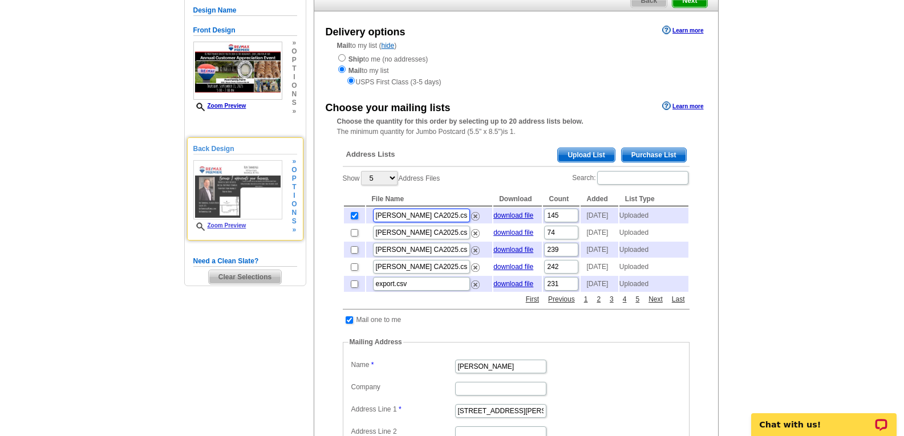
scroll to position [57, 0]
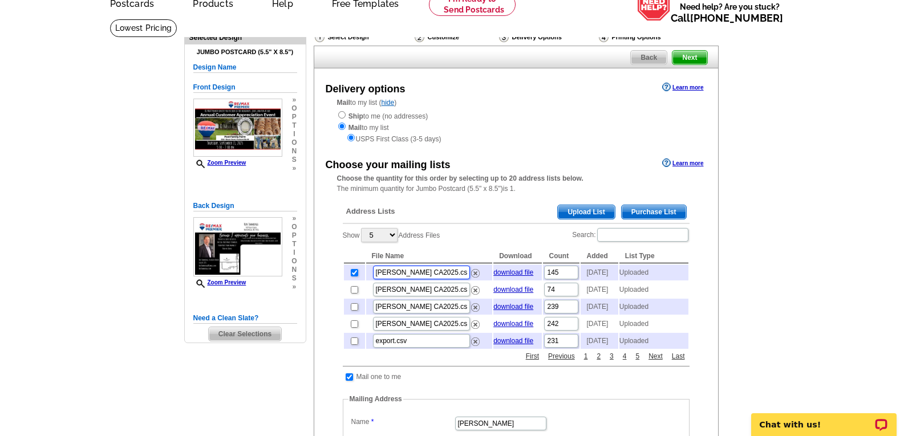
type input "[PERSON_NAME] CA2025.csv"
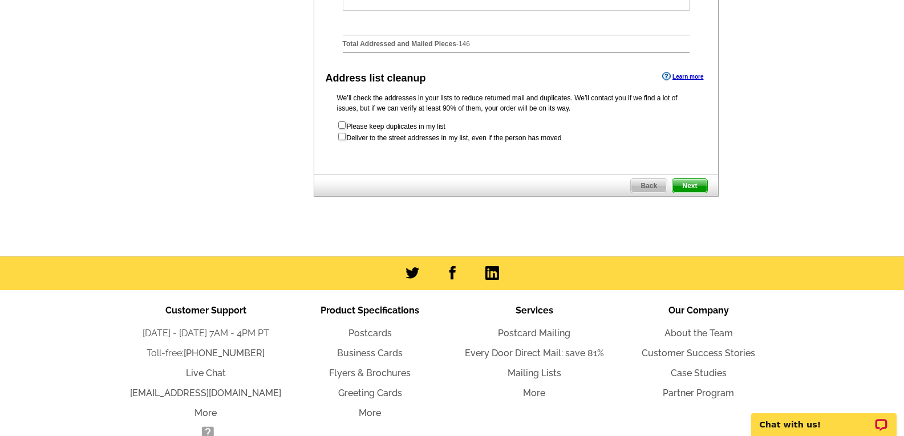
scroll to position [628, 0]
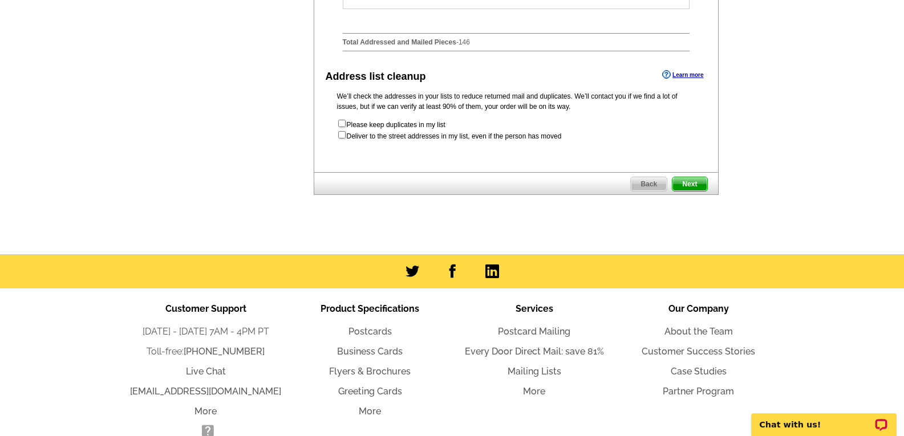
click at [690, 191] on span "Next" at bounding box center [690, 184] width 34 height 14
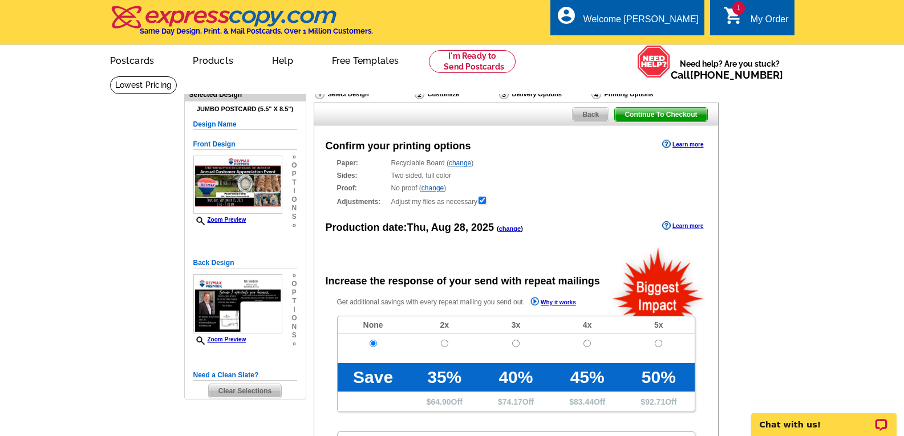
radio input "false"
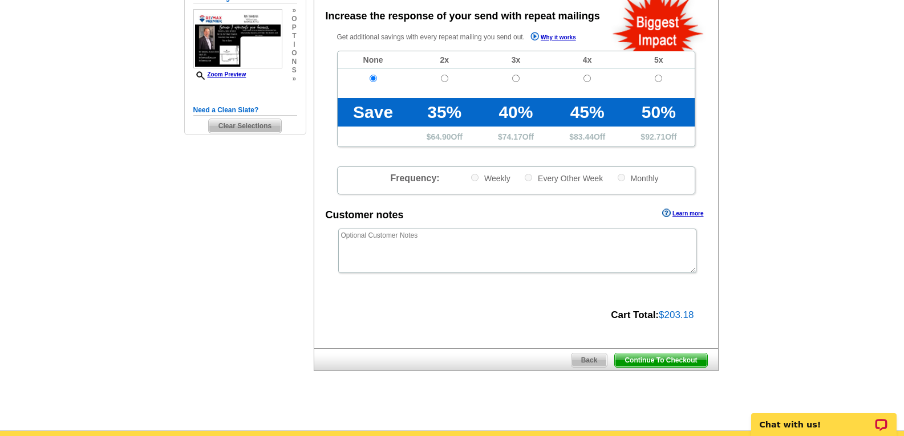
scroll to position [285, 0]
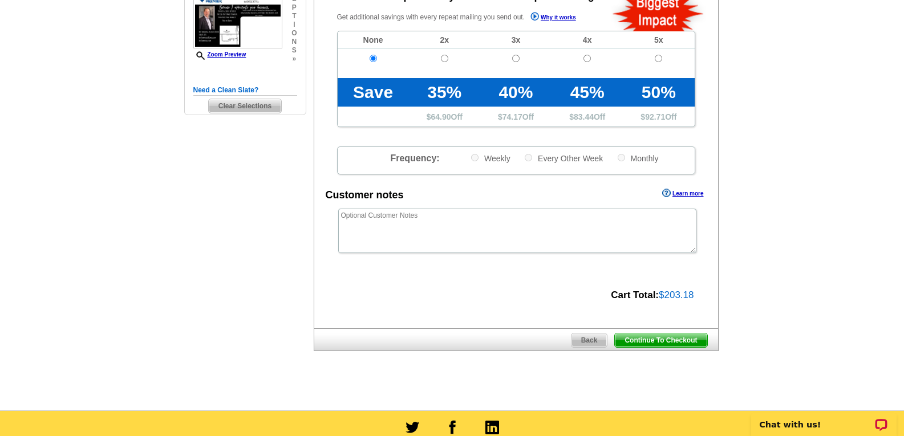
click at [659, 342] on span "Continue To Checkout" at bounding box center [661, 341] width 92 height 14
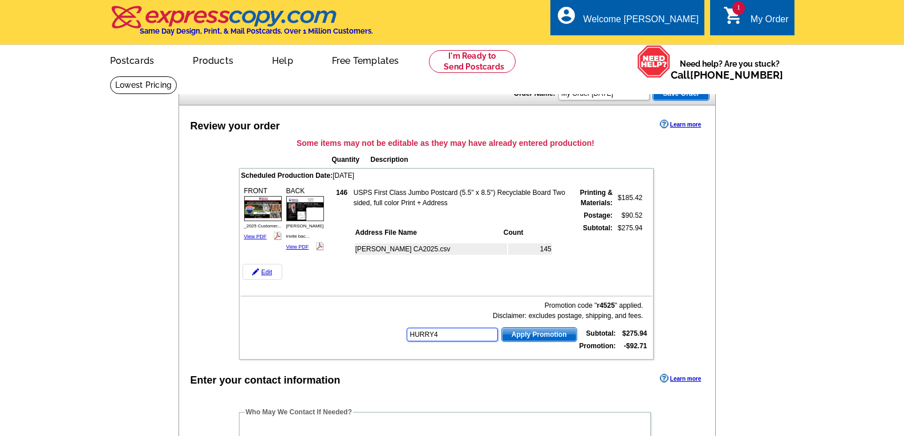
type input "HURRY40"
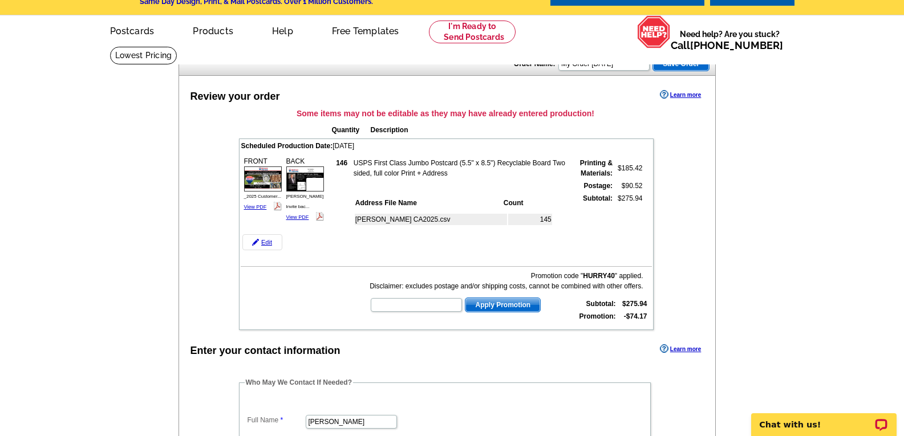
scroll to position [57, 0]
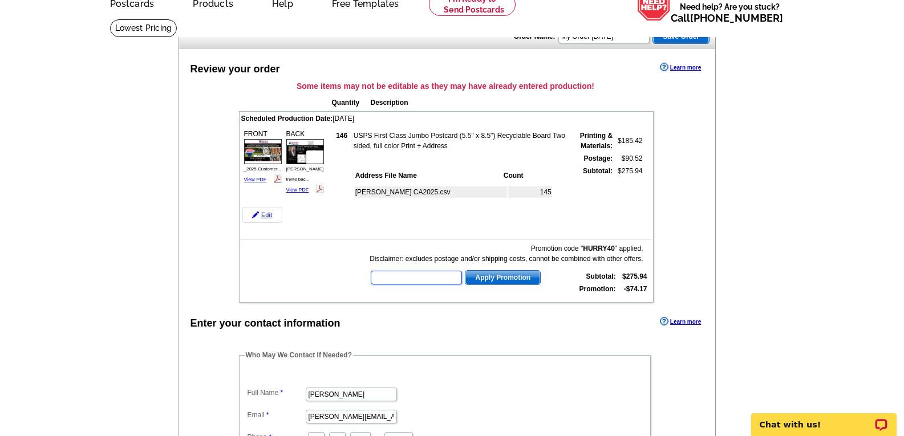
click at [417, 276] on input "text" at bounding box center [416, 278] width 91 height 14
type input "r4525"
click at [492, 281] on span "Apply Promotion" at bounding box center [503, 278] width 75 height 14
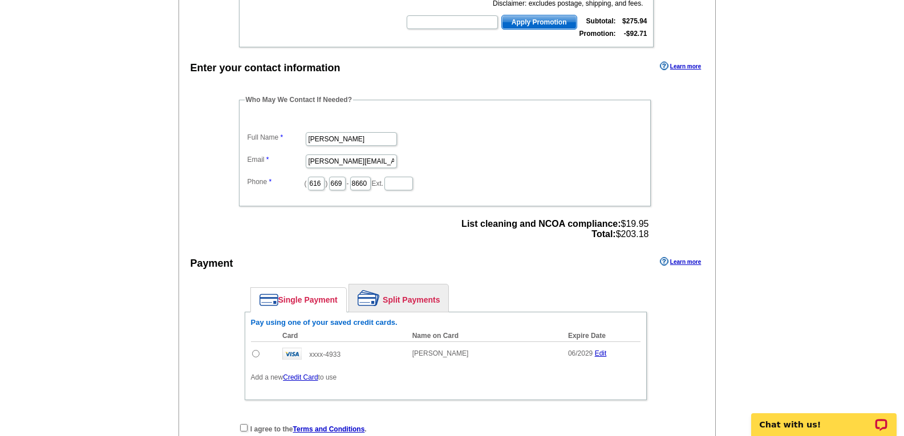
scroll to position [342, 0]
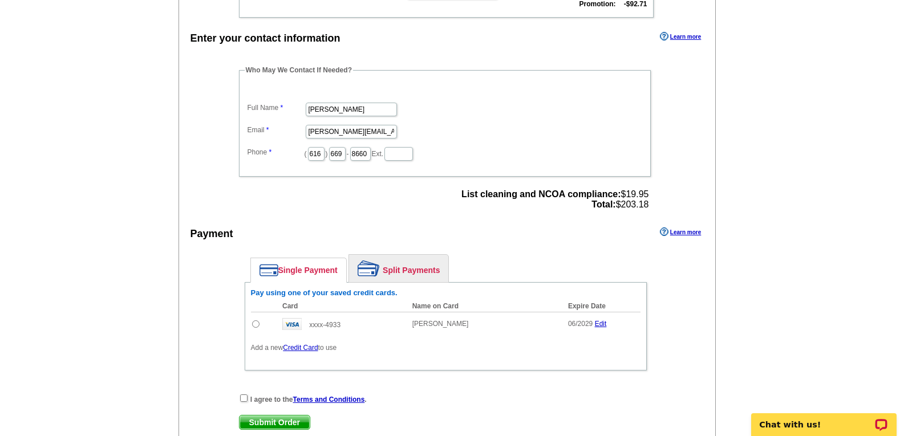
click at [256, 323] on input "radio" at bounding box center [255, 324] width 7 height 7
radio input "true"
click at [244, 399] on input "checkbox" at bounding box center [243, 398] width 7 height 7
checkbox input "true"
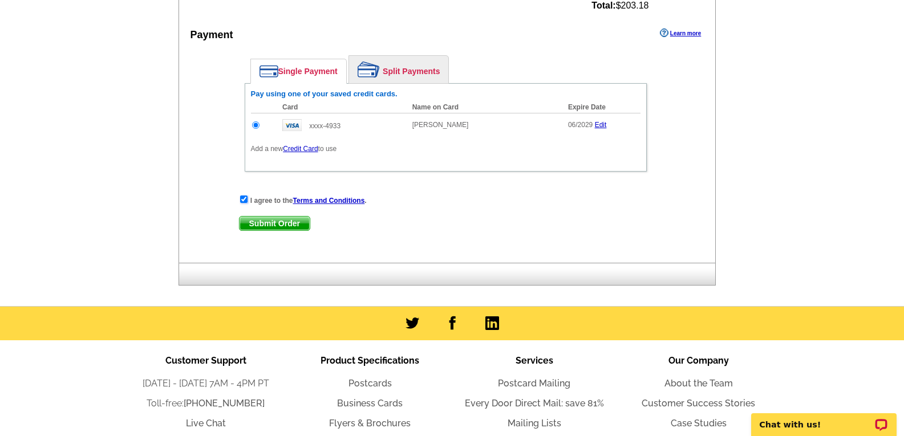
scroll to position [571, 0]
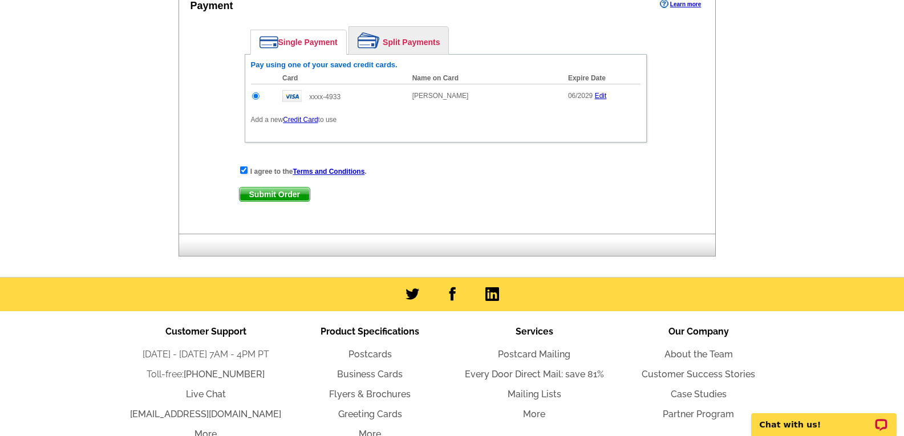
click at [278, 195] on span "Submit Order" at bounding box center [275, 195] width 70 height 14
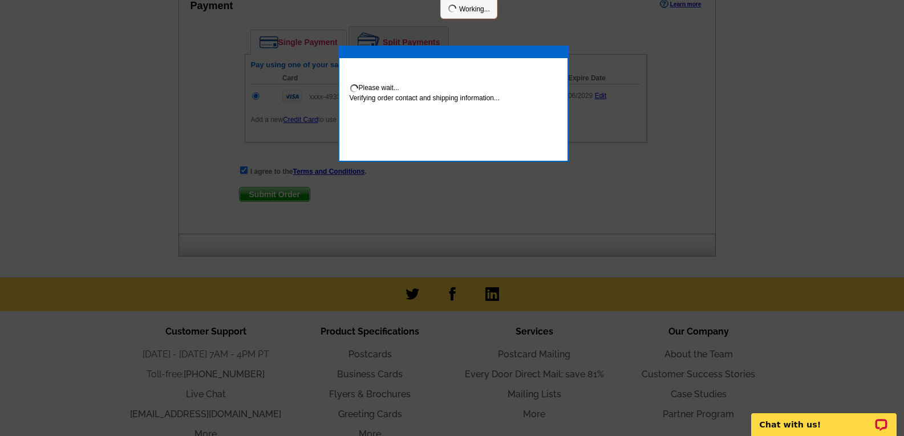
scroll to position [628, 0]
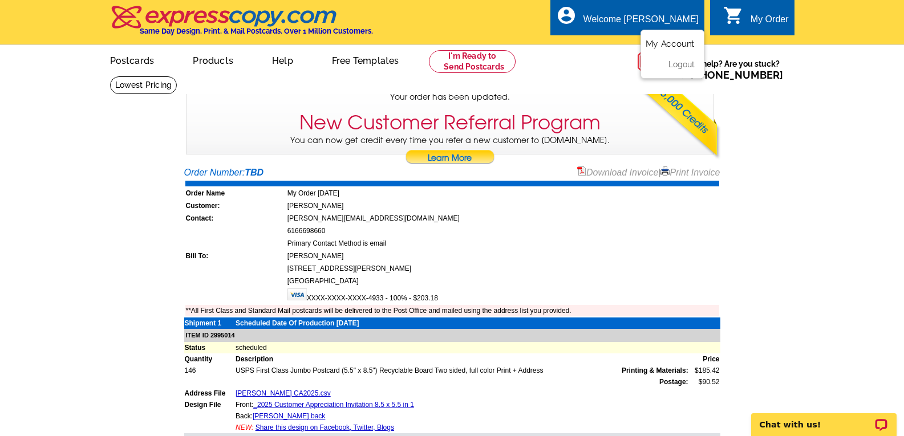
click at [676, 42] on link "My Account" at bounding box center [670, 44] width 49 height 10
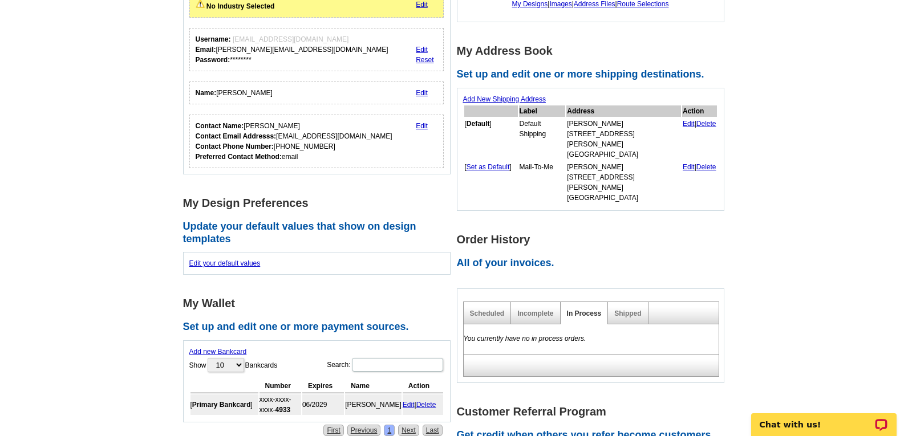
scroll to position [171, 0]
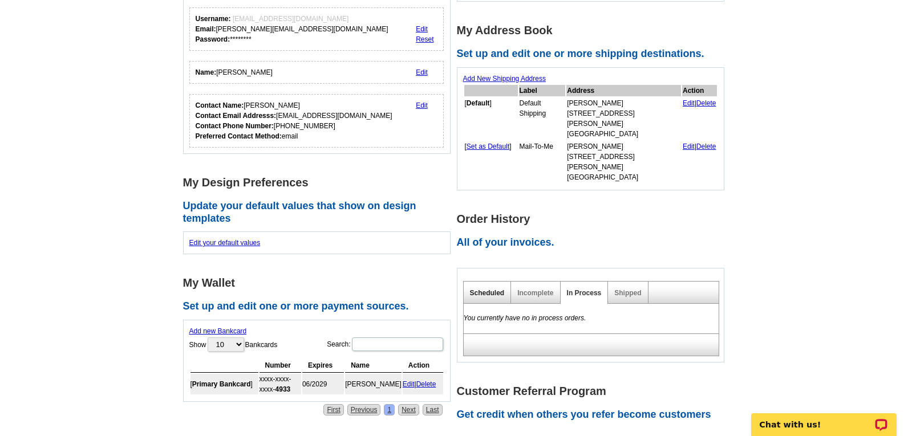
click at [483, 289] on link "Scheduled" at bounding box center [487, 293] width 35 height 8
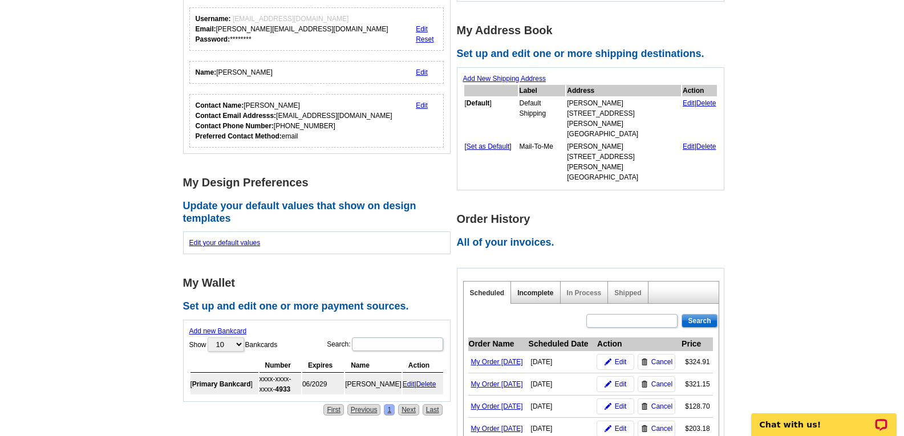
click at [536, 289] on link "Incomplete" at bounding box center [535, 293] width 36 height 8
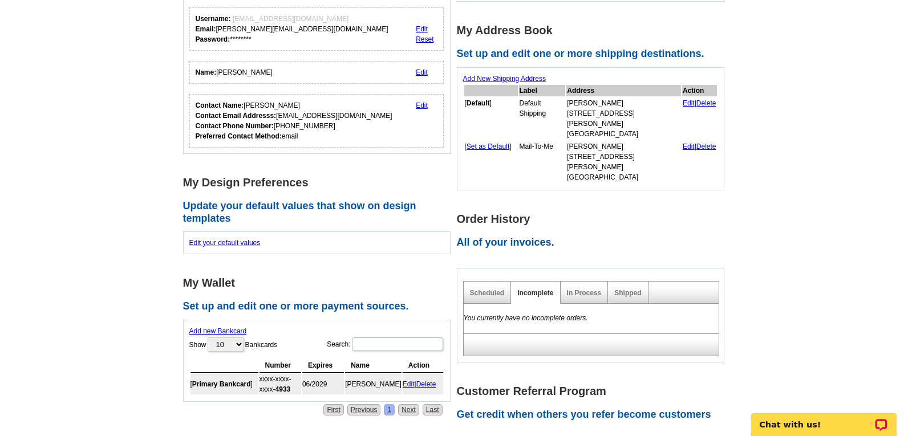
click at [624, 282] on div "Shipped" at bounding box center [628, 293] width 40 height 22
click at [626, 289] on link "Shipped" at bounding box center [627, 293] width 27 height 8
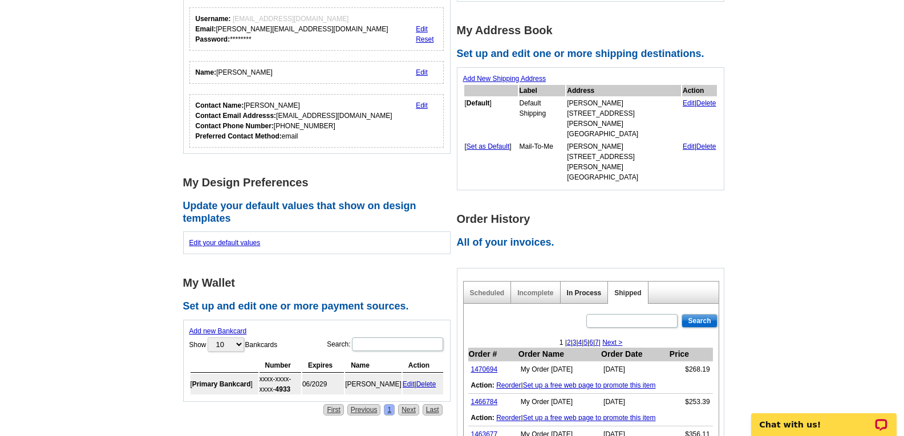
click at [587, 289] on link "In Process" at bounding box center [584, 293] width 35 height 8
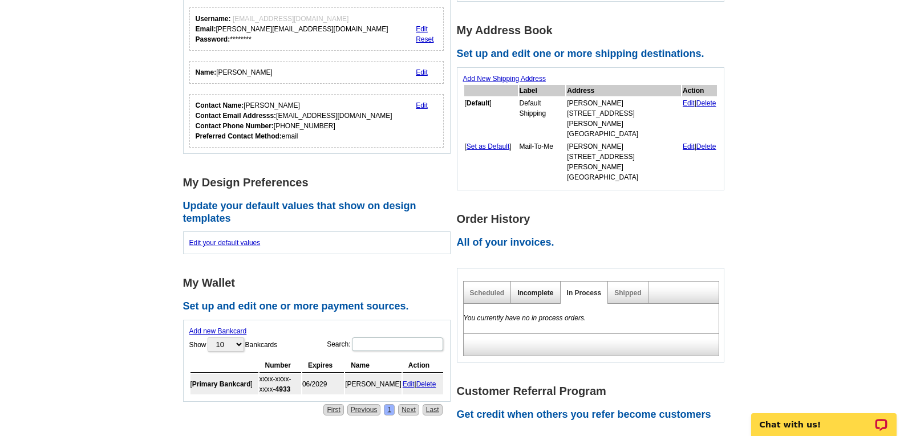
click at [539, 289] on link "Incomplete" at bounding box center [535, 293] width 36 height 8
click at [490, 289] on link "Scheduled" at bounding box center [487, 293] width 35 height 8
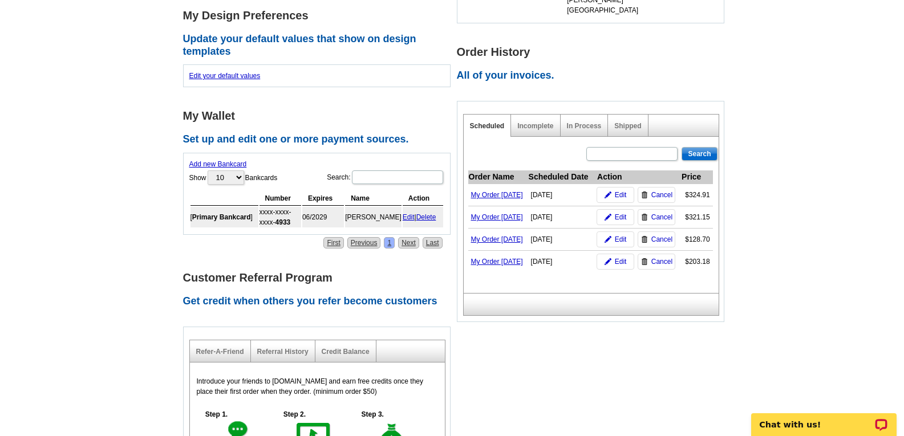
scroll to position [342, 0]
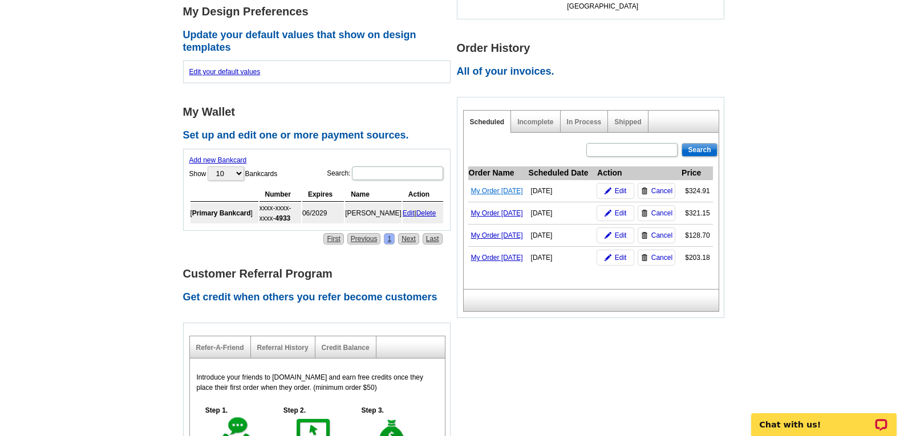
click at [508, 187] on link "My Order [DATE]" at bounding box center [497, 191] width 52 height 8
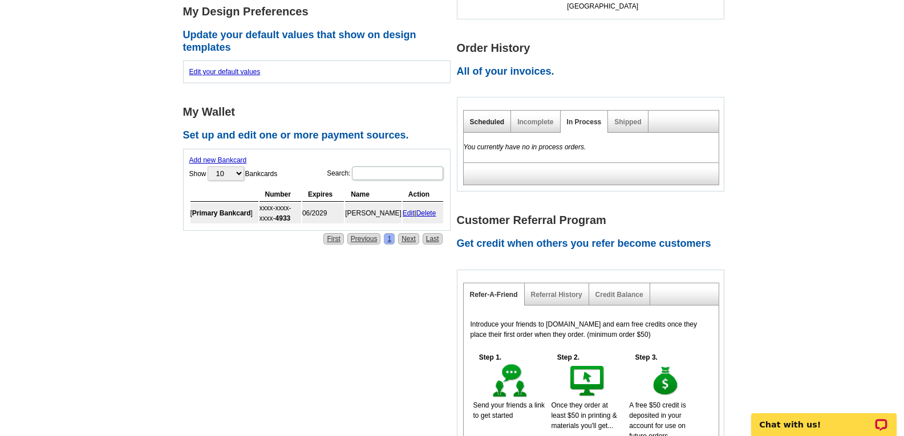
click at [489, 118] on link "Scheduled" at bounding box center [487, 122] width 35 height 8
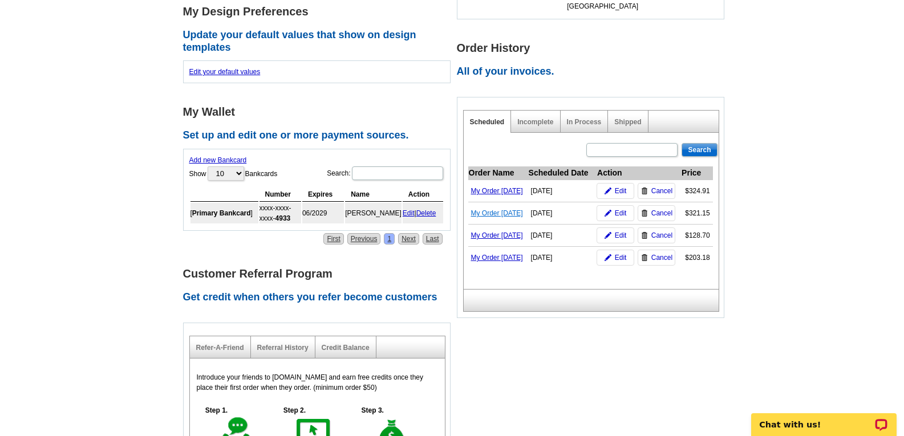
click at [507, 210] on link "My Order [DATE]" at bounding box center [497, 213] width 52 height 8
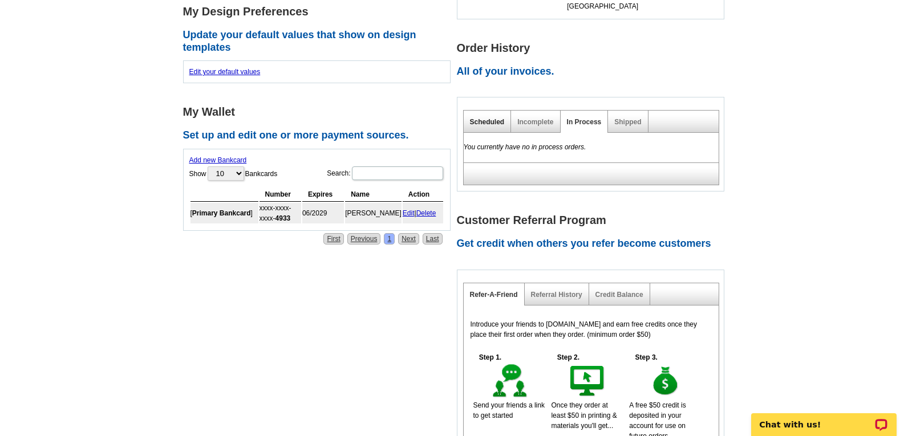
click at [492, 118] on link "Scheduled" at bounding box center [487, 122] width 35 height 8
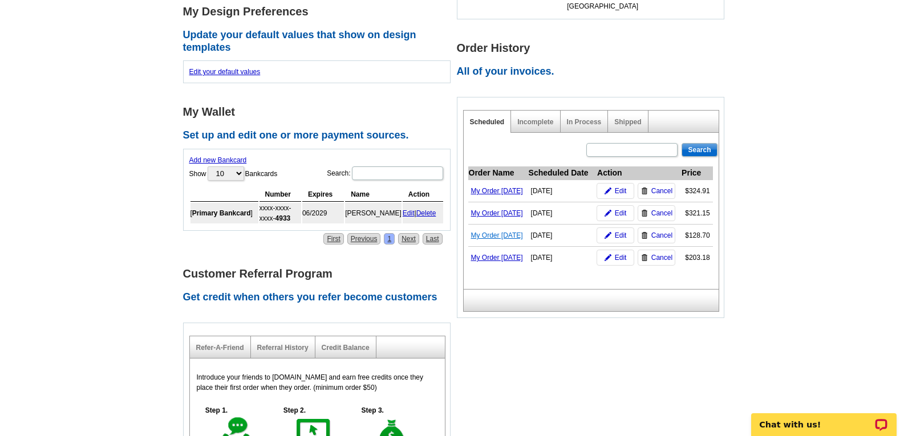
click at [508, 234] on link "My Order [DATE]" at bounding box center [497, 236] width 52 height 8
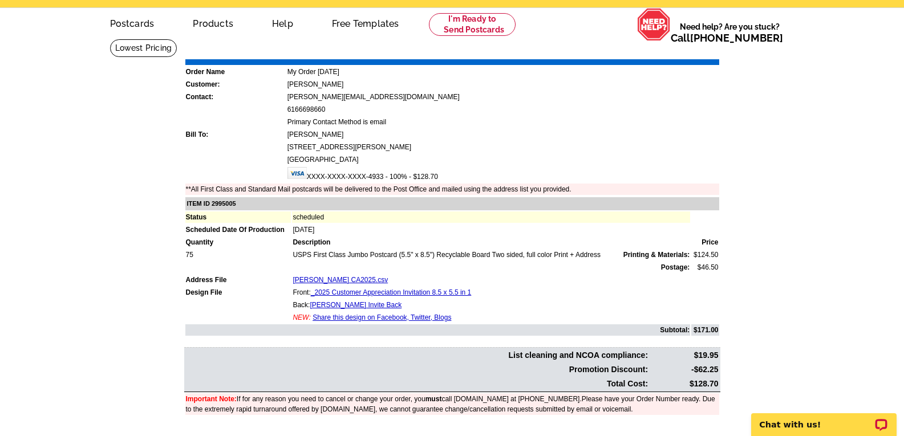
scroll to position [57, 0]
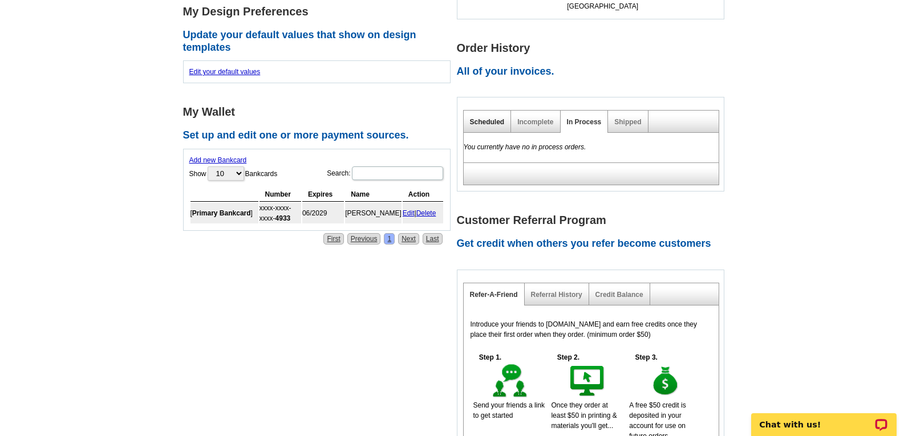
click at [486, 118] on link "Scheduled" at bounding box center [487, 122] width 35 height 8
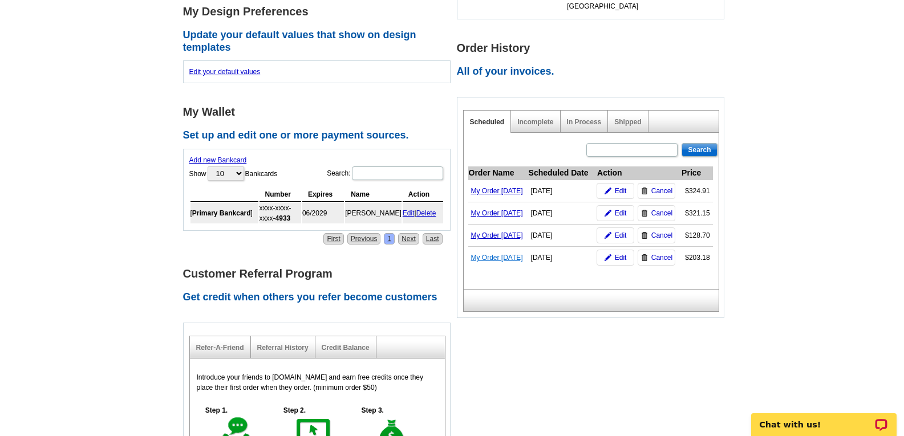
click at [511, 258] on link "My Order [DATE]" at bounding box center [497, 258] width 52 height 8
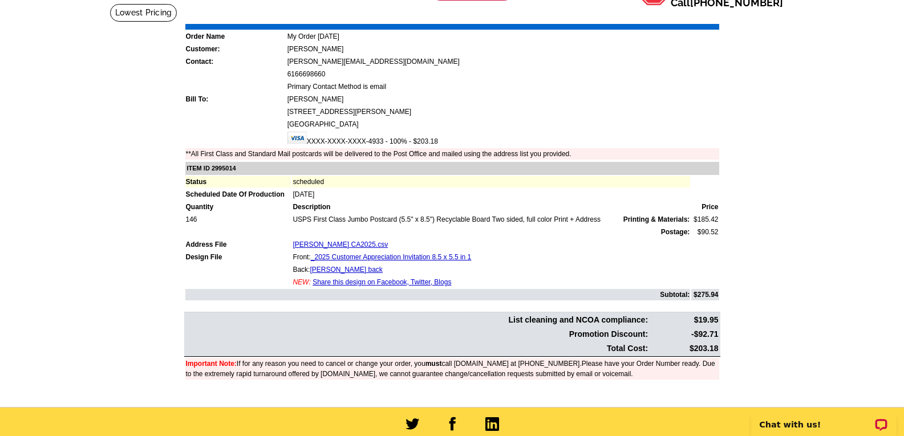
scroll to position [57, 0]
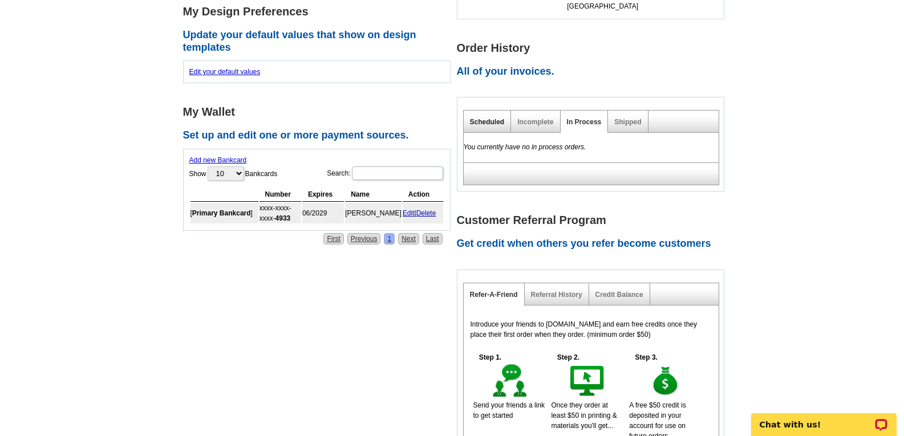
click at [494, 118] on link "Scheduled" at bounding box center [487, 122] width 35 height 8
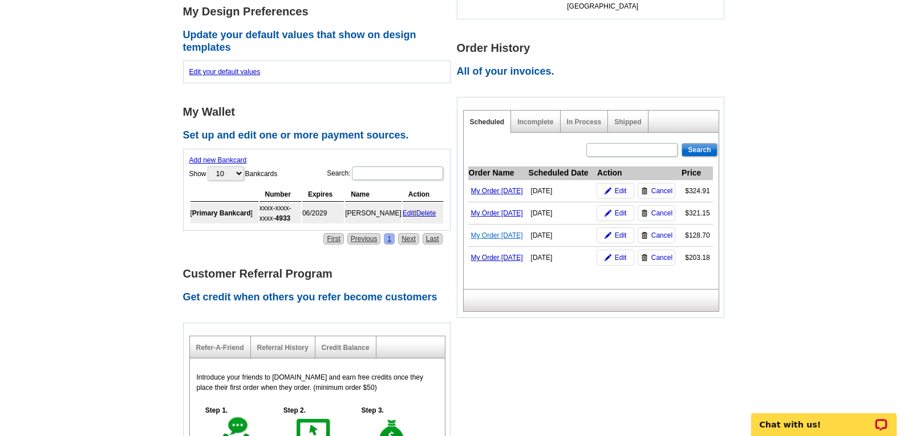
click at [491, 232] on link "My Order [DATE]" at bounding box center [497, 236] width 52 height 8
